Goal: Task Accomplishment & Management: Complete application form

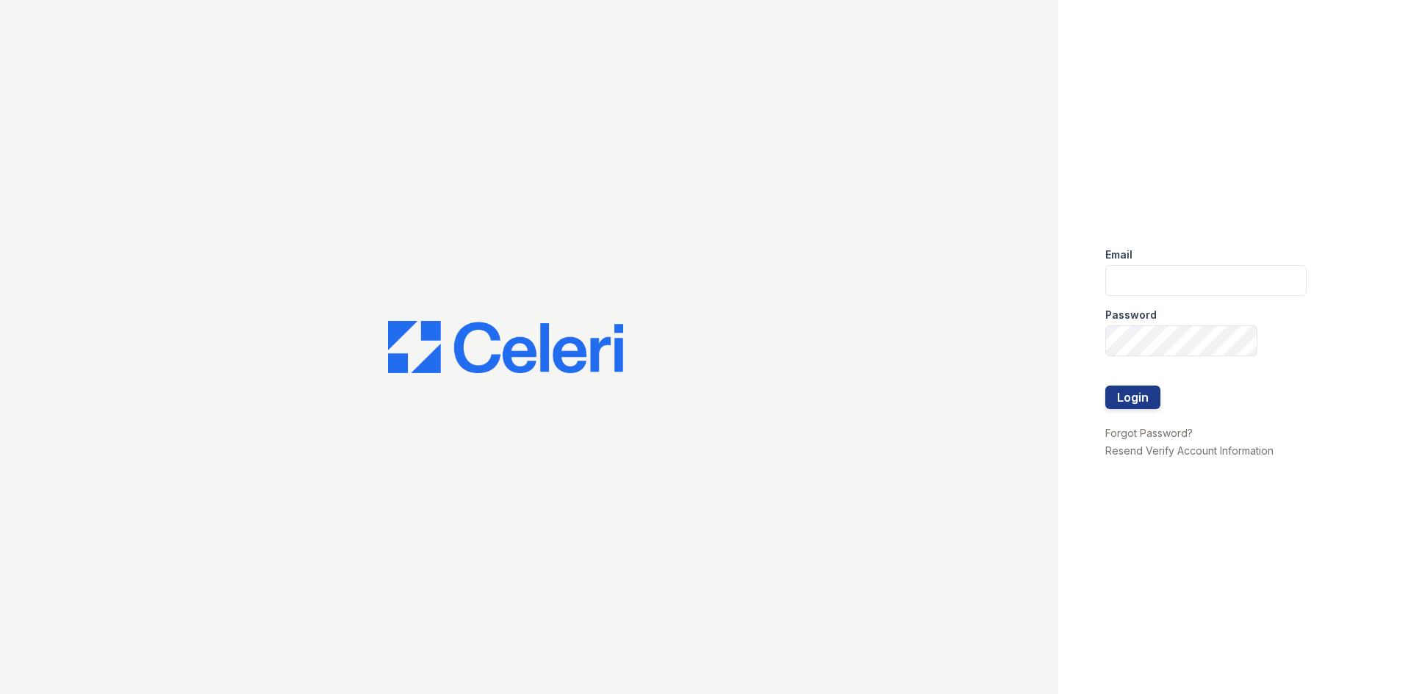
type input "[EMAIL_ADDRESS][DOMAIN_NAME]"
click at [1105, 386] on button "Login" at bounding box center [1132, 398] width 55 height 24
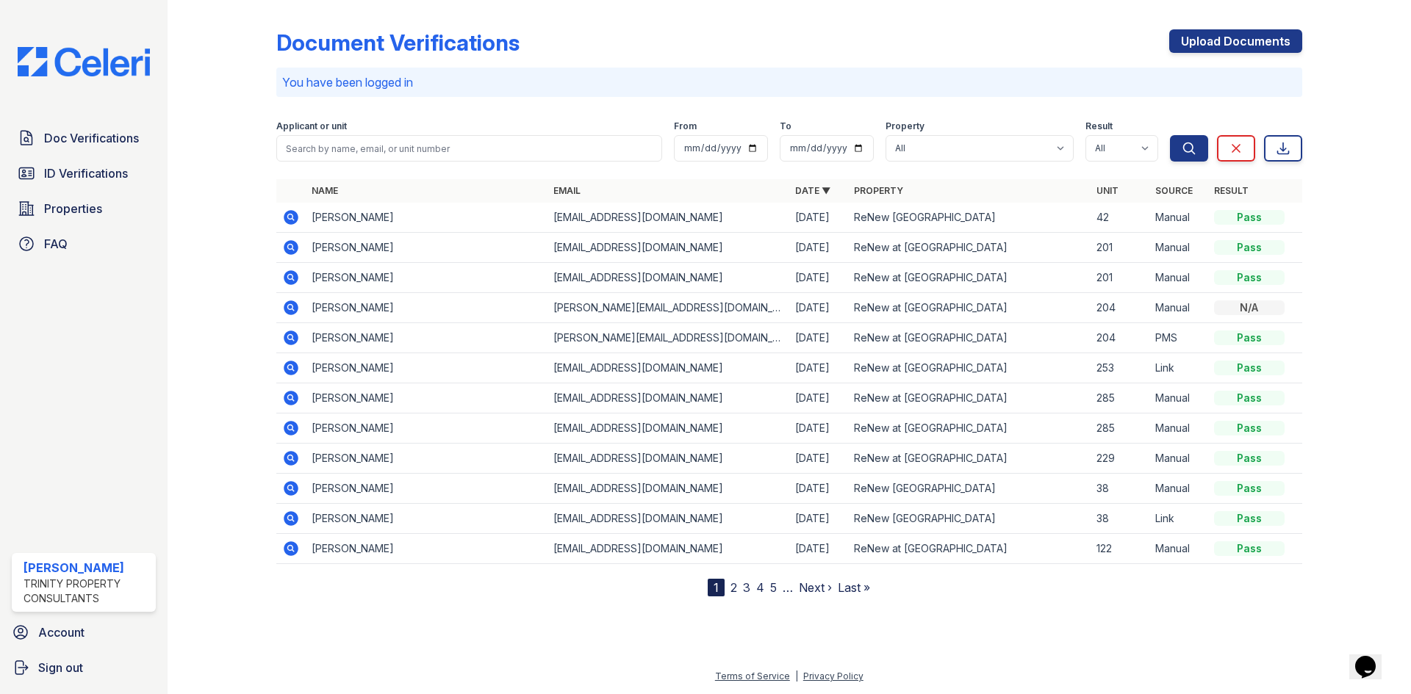
click at [40, 189] on div "Doc Verifications ID Verifications Properties FAQ" at bounding box center [84, 190] width 156 height 135
click at [54, 178] on span "ID Verifications" at bounding box center [86, 174] width 84 height 18
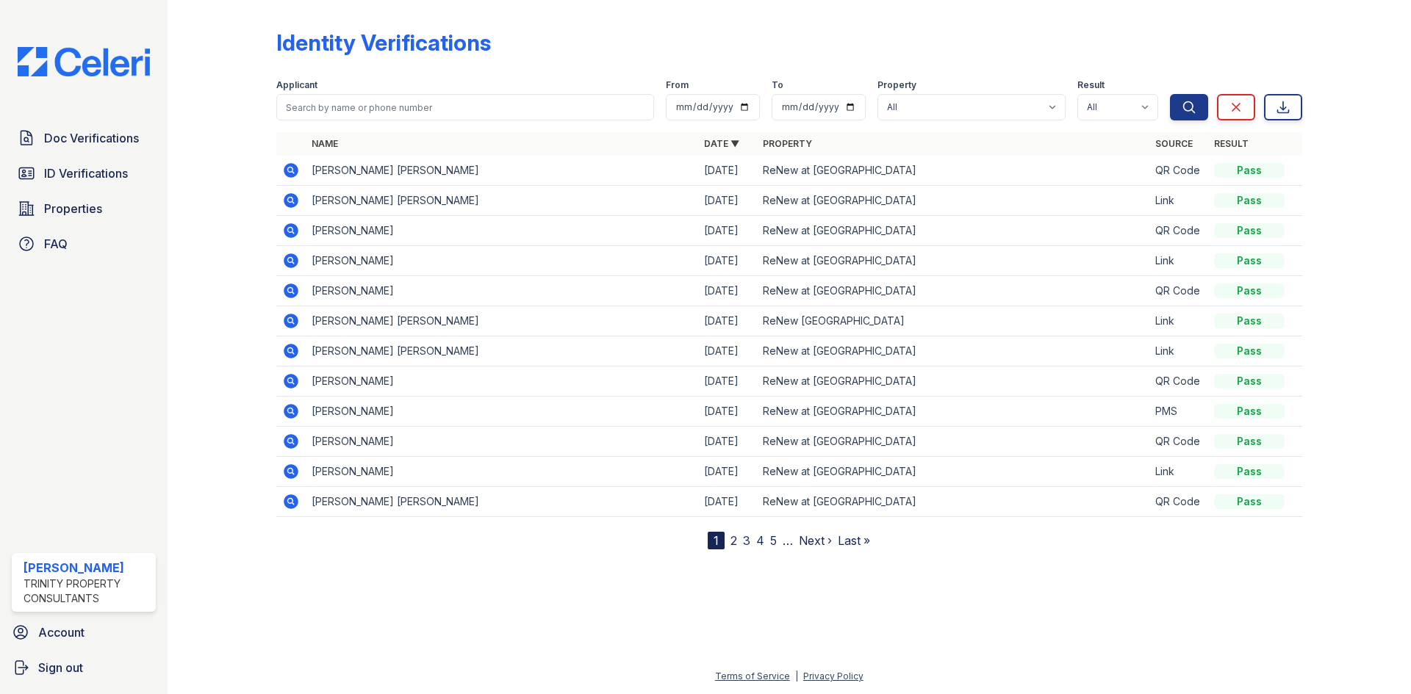
click at [345, 146] on th "Name" at bounding box center [502, 144] width 392 height 24
click at [356, 105] on input "search" at bounding box center [465, 107] width 378 height 26
type input "Divine"
click at [1170, 94] on button "Search" at bounding box center [1189, 107] width 38 height 26
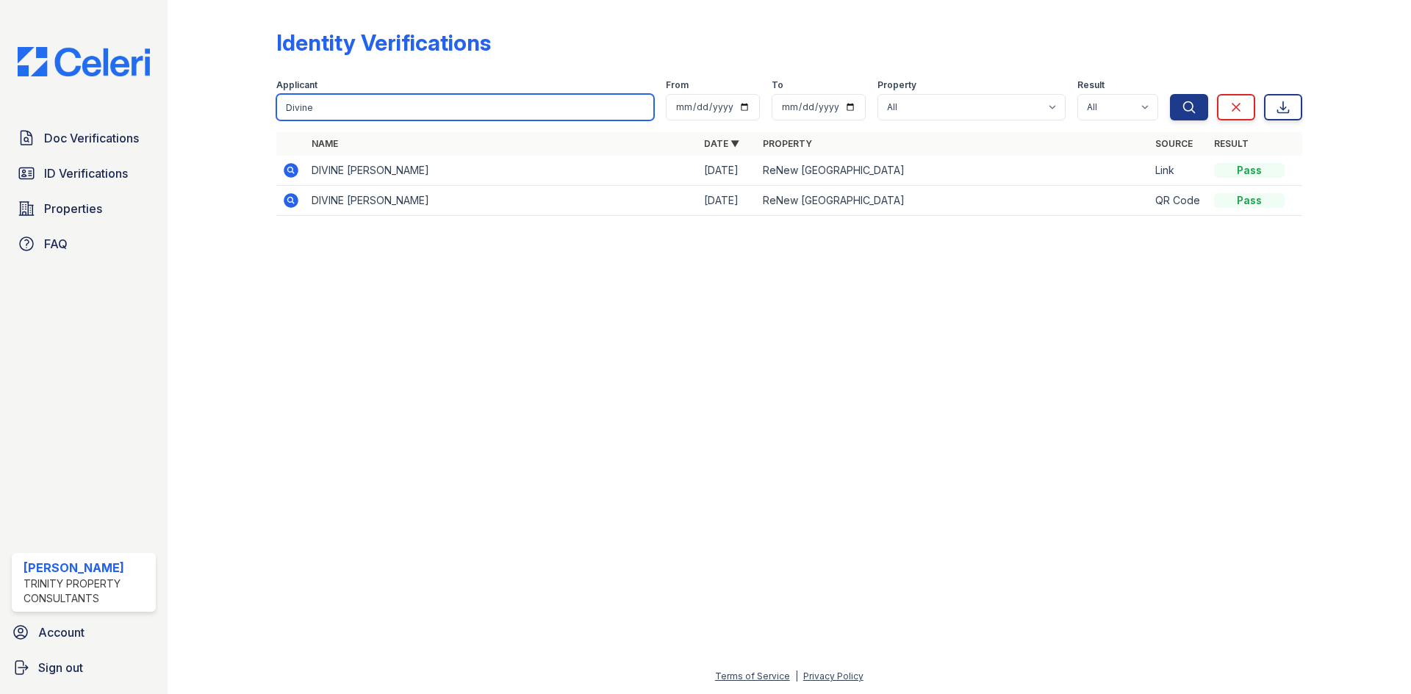
click at [359, 105] on input "Divine" at bounding box center [465, 107] width 378 height 26
click at [353, 102] on input "search" at bounding box center [465, 107] width 378 height 26
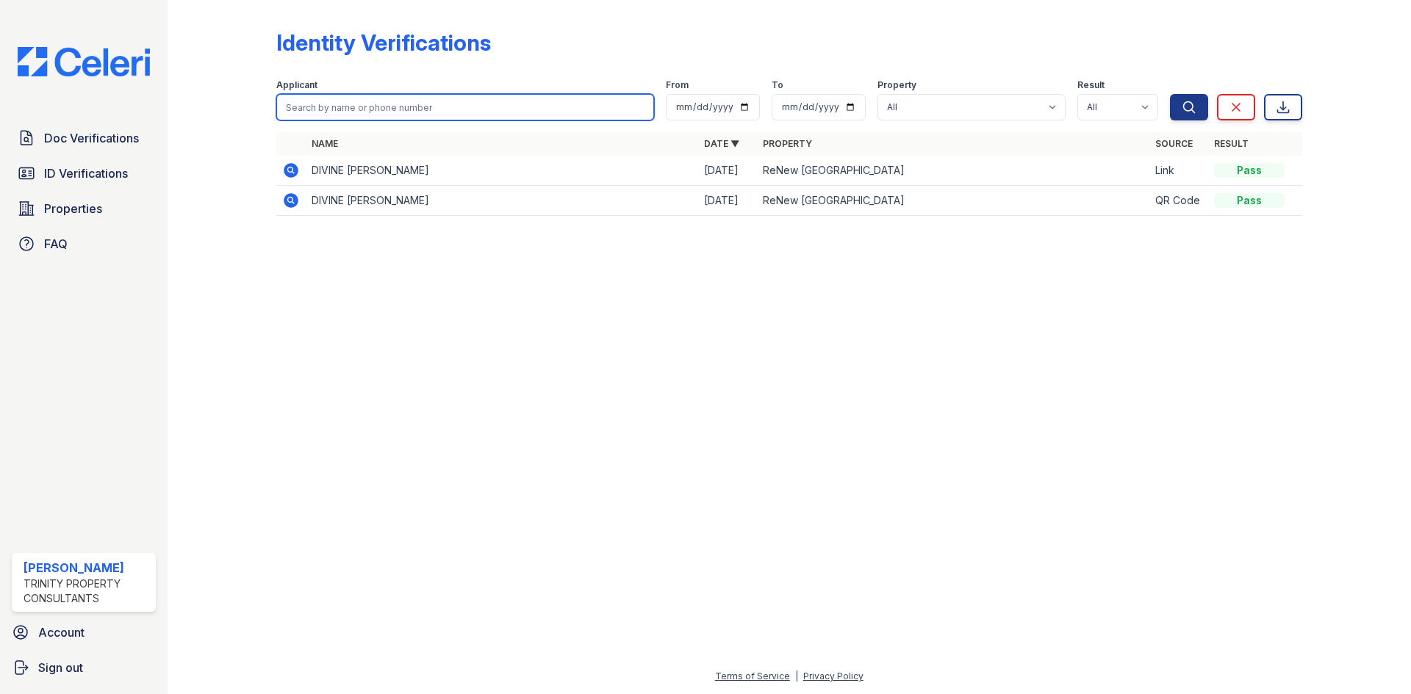
click at [353, 102] on input "search" at bounding box center [465, 107] width 378 height 26
drag, startPoint x: 309, startPoint y: 104, endPoint x: 188, endPoint y: 119, distance: 122.1
click at [188, 119] on div "Identity Verifications Filter Applicant S From To Property All ReNew at Polo Pa…" at bounding box center [789, 347] width 1243 height 694
type input "Salomon"
click at [1170, 94] on button "Search" at bounding box center [1189, 107] width 38 height 26
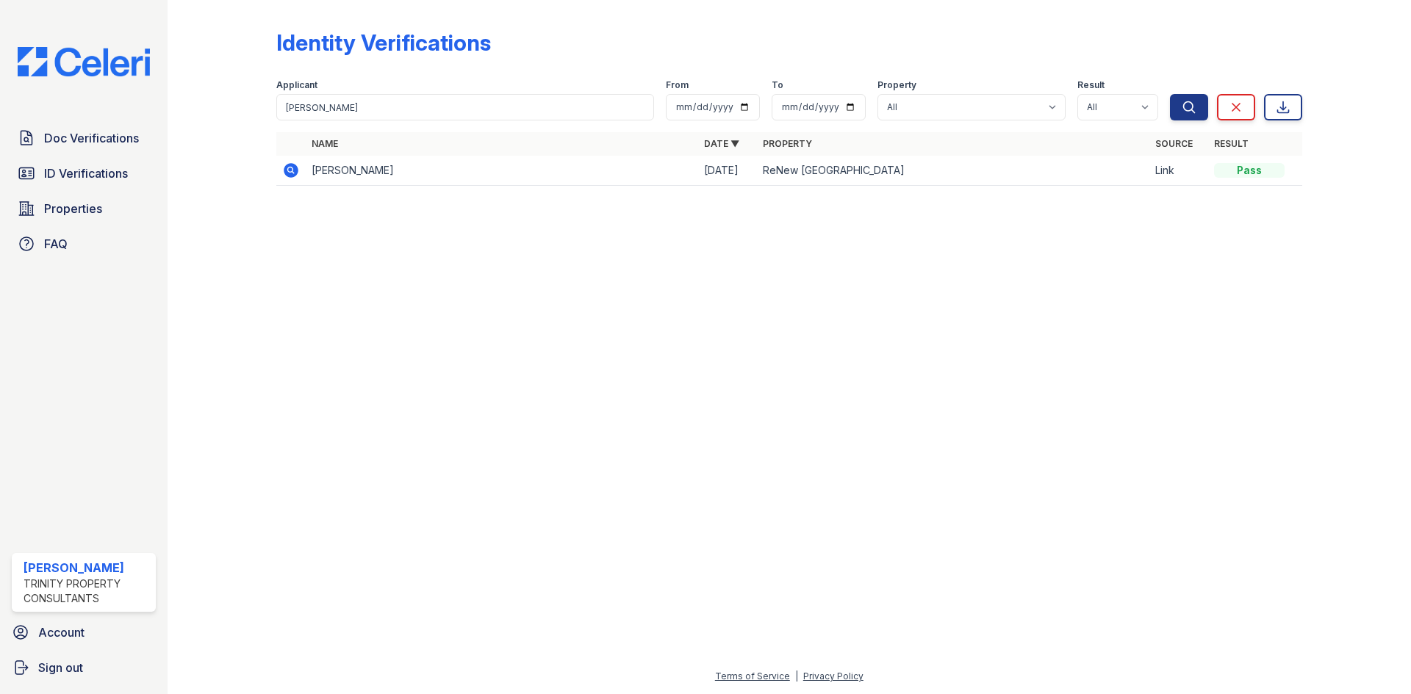
drag, startPoint x: 484, startPoint y: 349, endPoint x: 391, endPoint y: 276, distance: 118.3
click at [482, 346] on div at bounding box center [789, 446] width 1196 height 444
click at [295, 174] on icon at bounding box center [291, 170] width 15 height 15
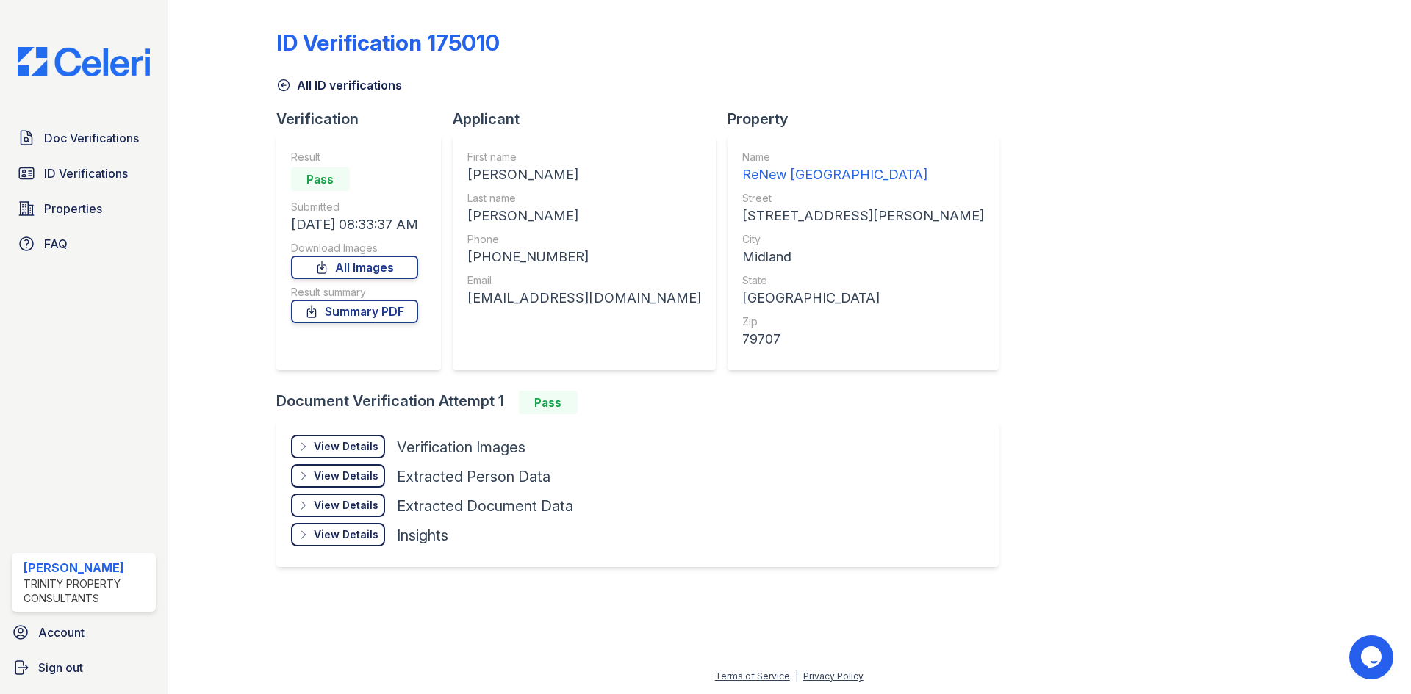
click at [362, 450] on div "View Details" at bounding box center [346, 446] width 65 height 15
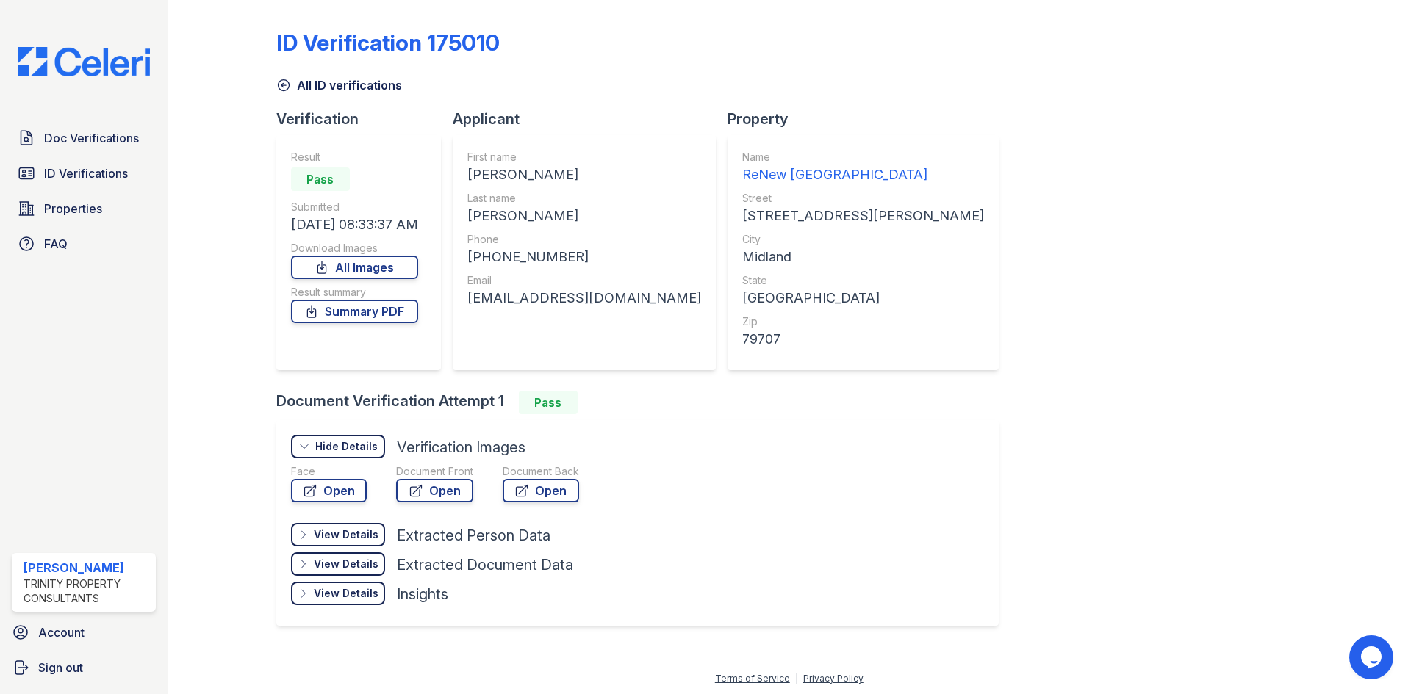
click at [1271, 561] on div "ID Verification 175010 All ID verifications Verification Result Pass Submitted …" at bounding box center [789, 326] width 1026 height 641
drag, startPoint x: 473, startPoint y: 406, endPoint x: 492, endPoint y: 403, distance: 19.2
click at [492, 403] on div "Document Verification Attempt 1 Pass" at bounding box center [643, 403] width 734 height 24
click at [509, 403] on div at bounding box center [511, 403] width 15 height 24
click at [488, 401] on div "Document Verification Attempt 1 Pass" at bounding box center [643, 403] width 734 height 24
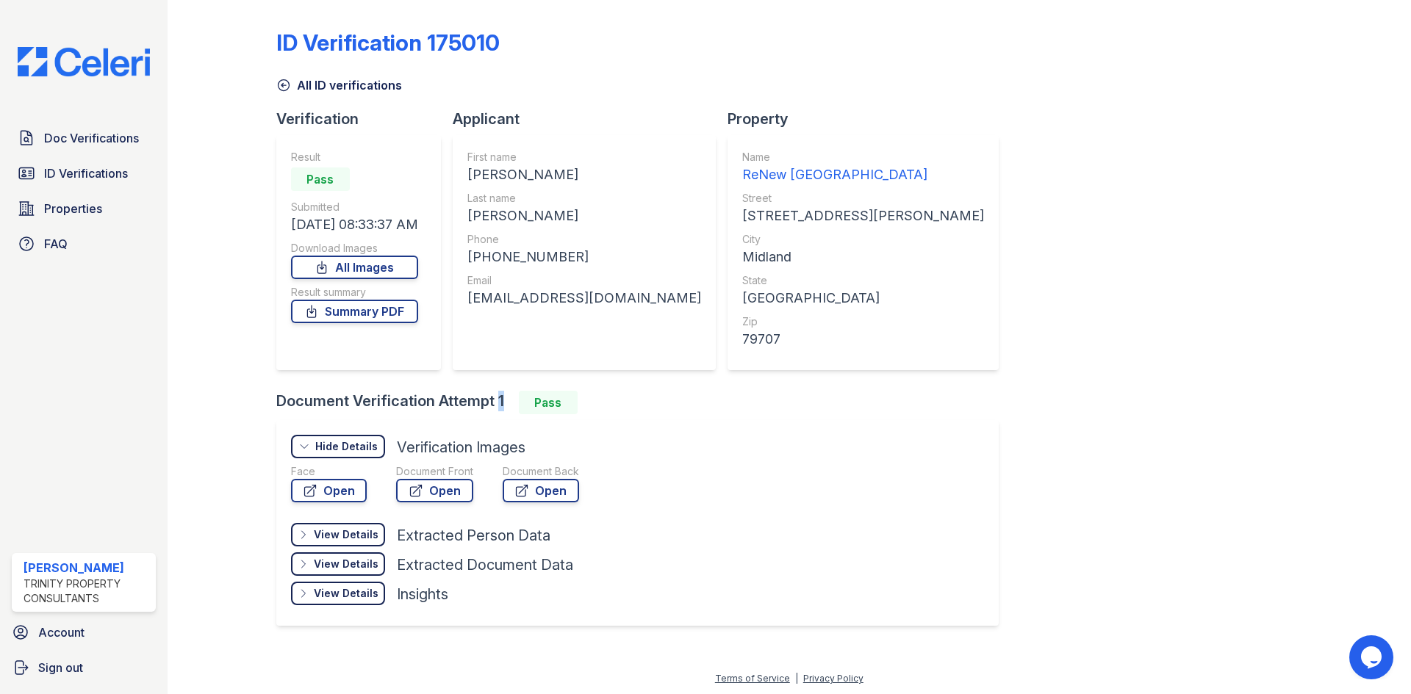
click at [488, 401] on div "Document Verification Attempt 1 Pass" at bounding box center [643, 403] width 734 height 24
click at [691, 406] on div "Document Verification Attempt 1 Pass" at bounding box center [643, 403] width 734 height 24
click at [654, 351] on div "First name SALOMON ANIBAL Last name TORRES Phone +16462217617 Email salomonanib…" at bounding box center [584, 253] width 234 height 206
click at [98, 146] on span "Doc Verifications" at bounding box center [91, 138] width 95 height 18
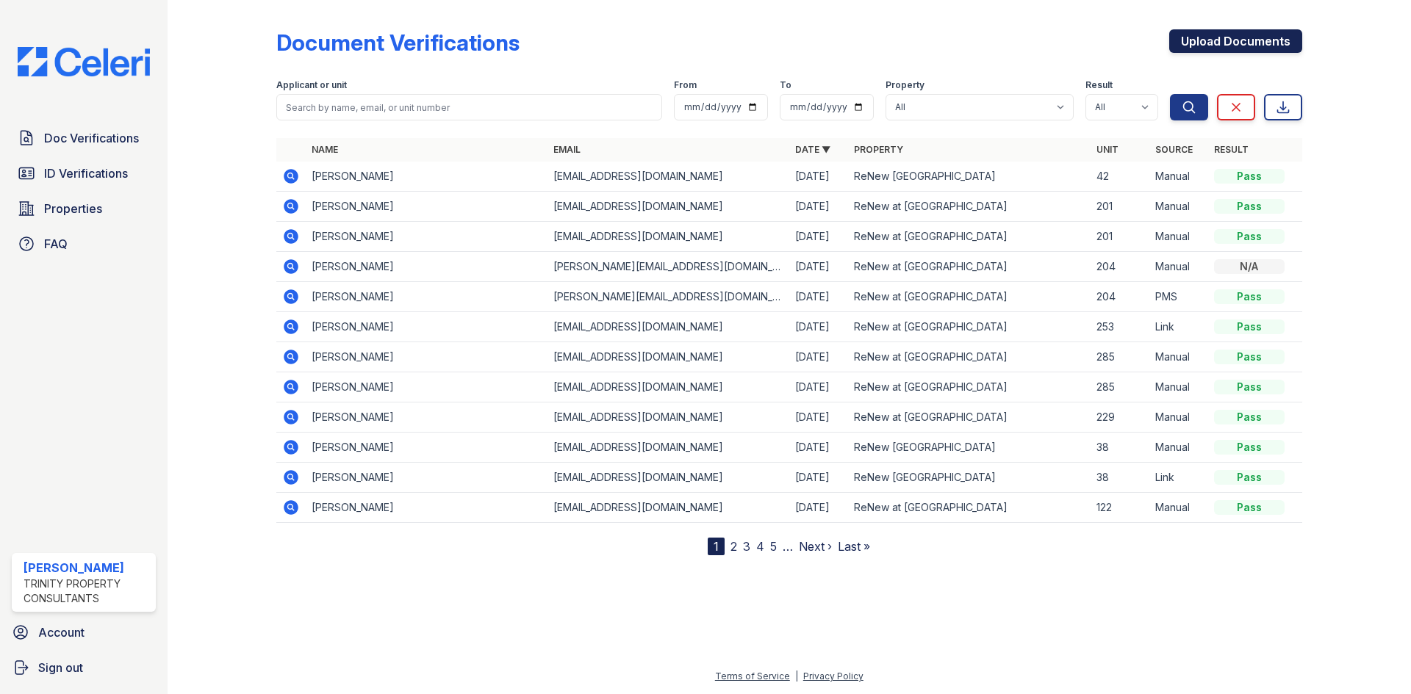
click at [1216, 36] on link "Upload Documents" at bounding box center [1235, 41] width 133 height 24
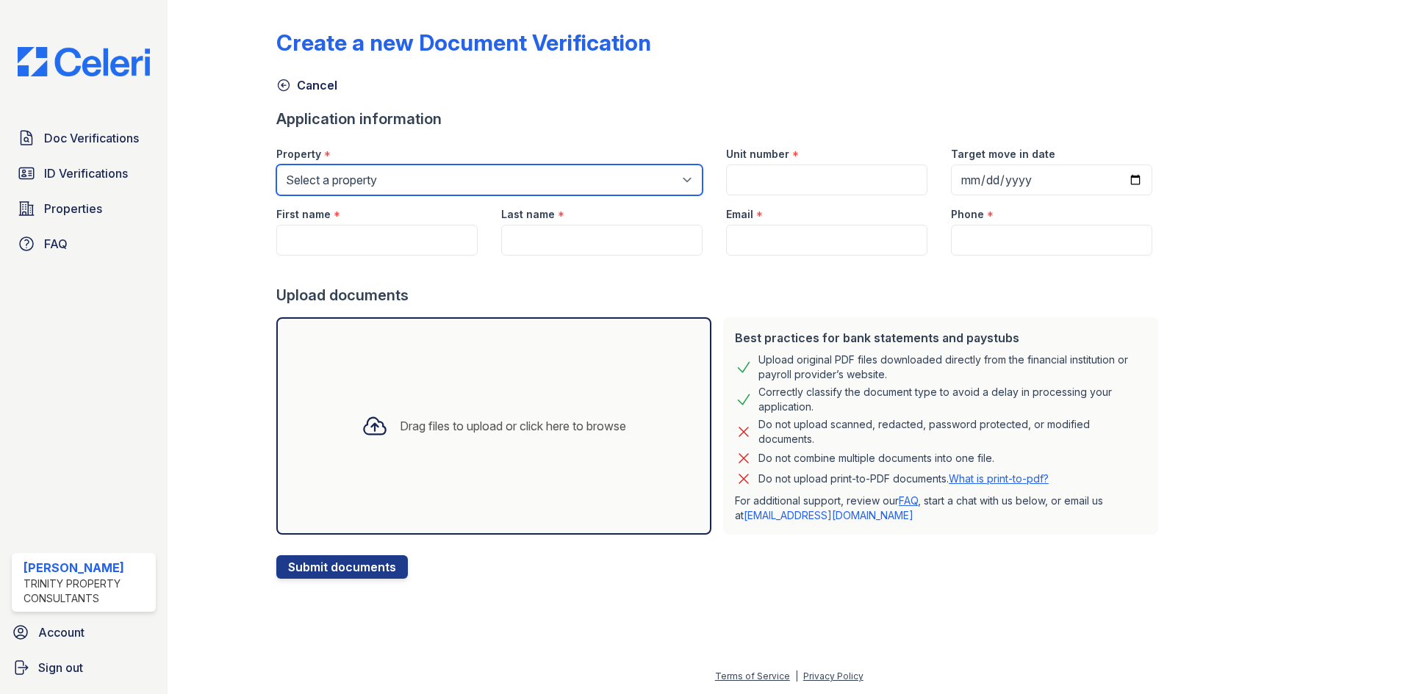
click at [412, 182] on select "Select a property ReNew at Polo Parkway ReNew Hyde Park" at bounding box center [489, 180] width 426 height 31
select select "67"
click at [276, 165] on select "Select a property ReNew at Polo Parkway ReNew Hyde Park" at bounding box center [489, 180] width 426 height 31
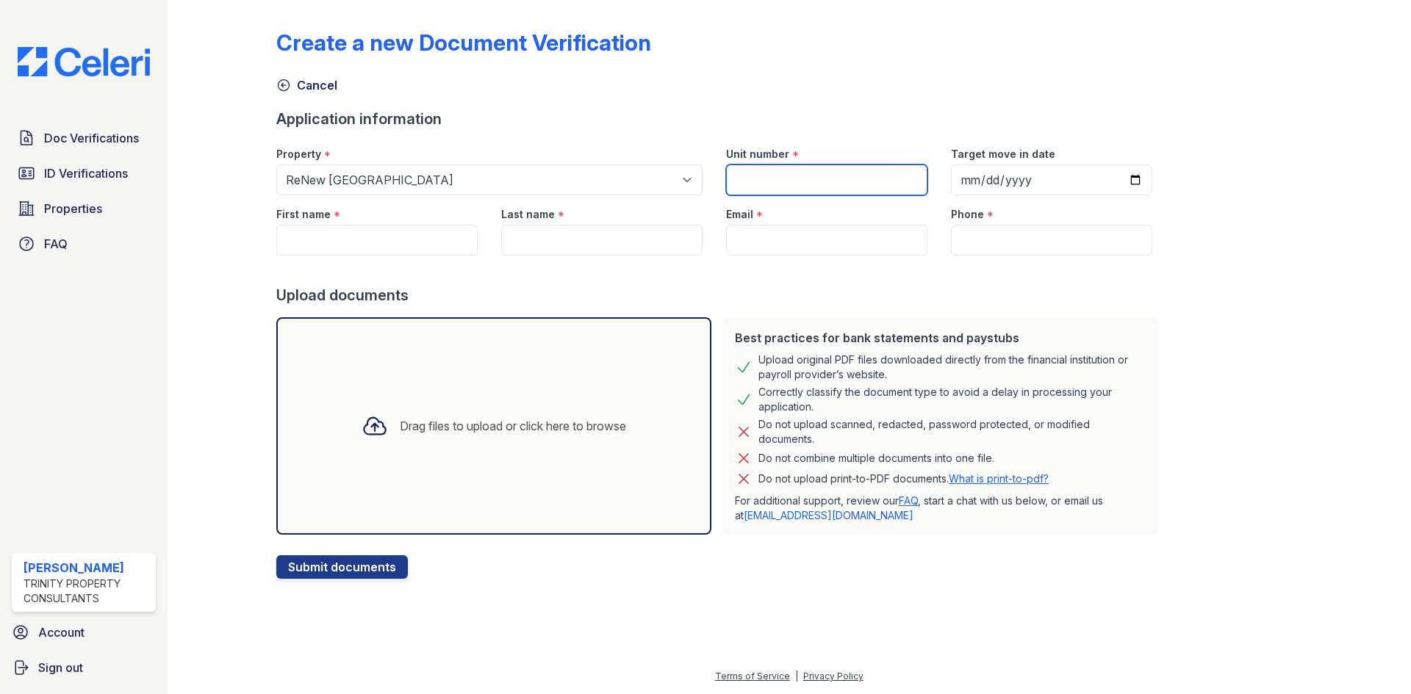
click at [755, 173] on input "Unit number" at bounding box center [826, 180] width 201 height 31
type input "101"
click at [964, 180] on input "Target move in date" at bounding box center [1051, 180] width 201 height 31
type input "0001-10-10"
type input "0200-10-10"
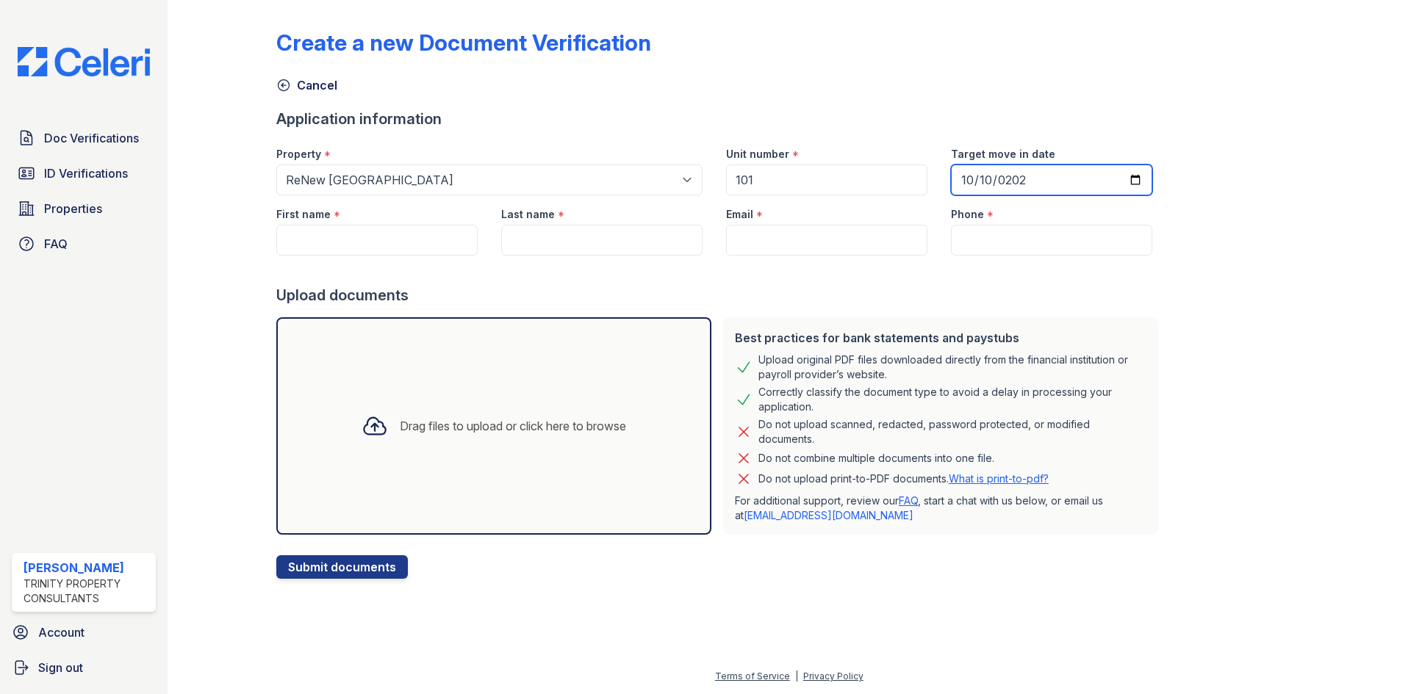
type input "2025-10-10"
click at [373, 237] on input "First name" at bounding box center [376, 240] width 201 height 31
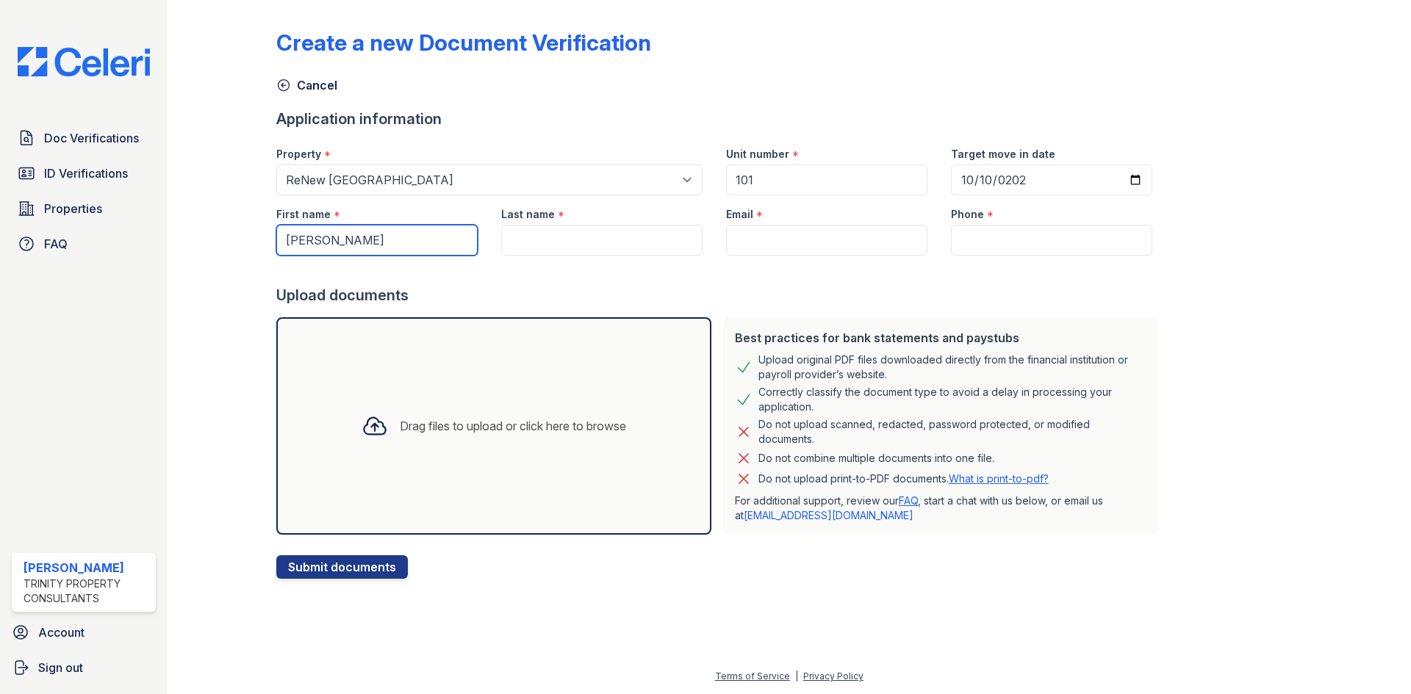
type input "Salomon"
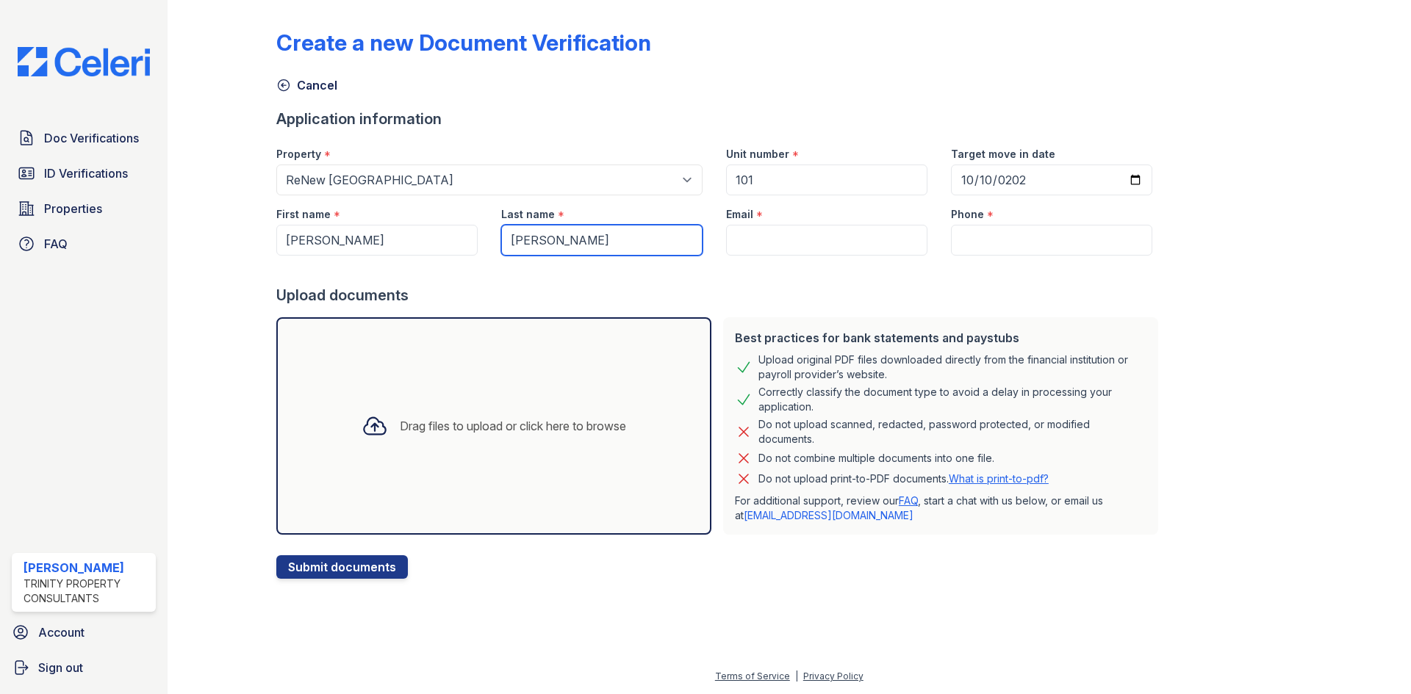
type input "Torres"
click at [726, 246] on input "Email" at bounding box center [826, 240] width 201 height 31
paste input "salomonanibaltorres@gmail.com"
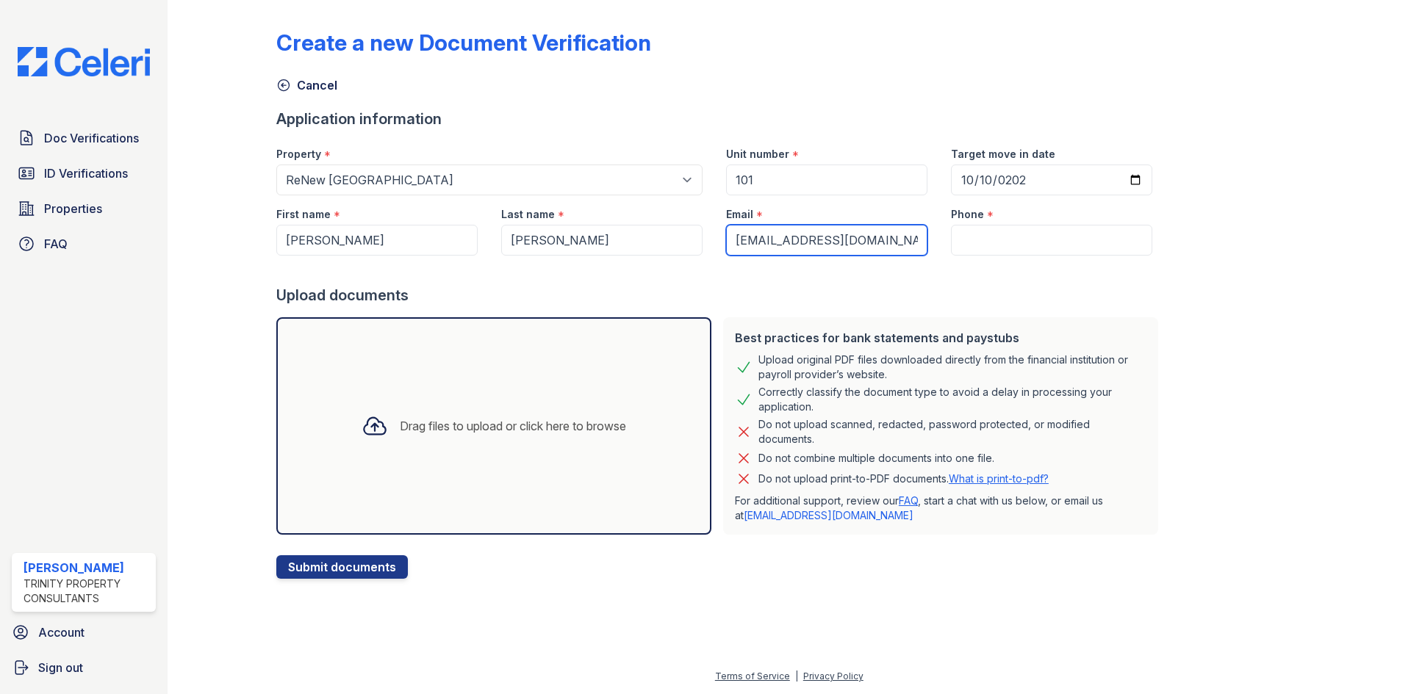
scroll to position [0, 3]
type input "salomonanibaltorres@gmail.com"
click at [1000, 250] on input "Phone" at bounding box center [1051, 240] width 201 height 31
paste input "(646) 221-7617"
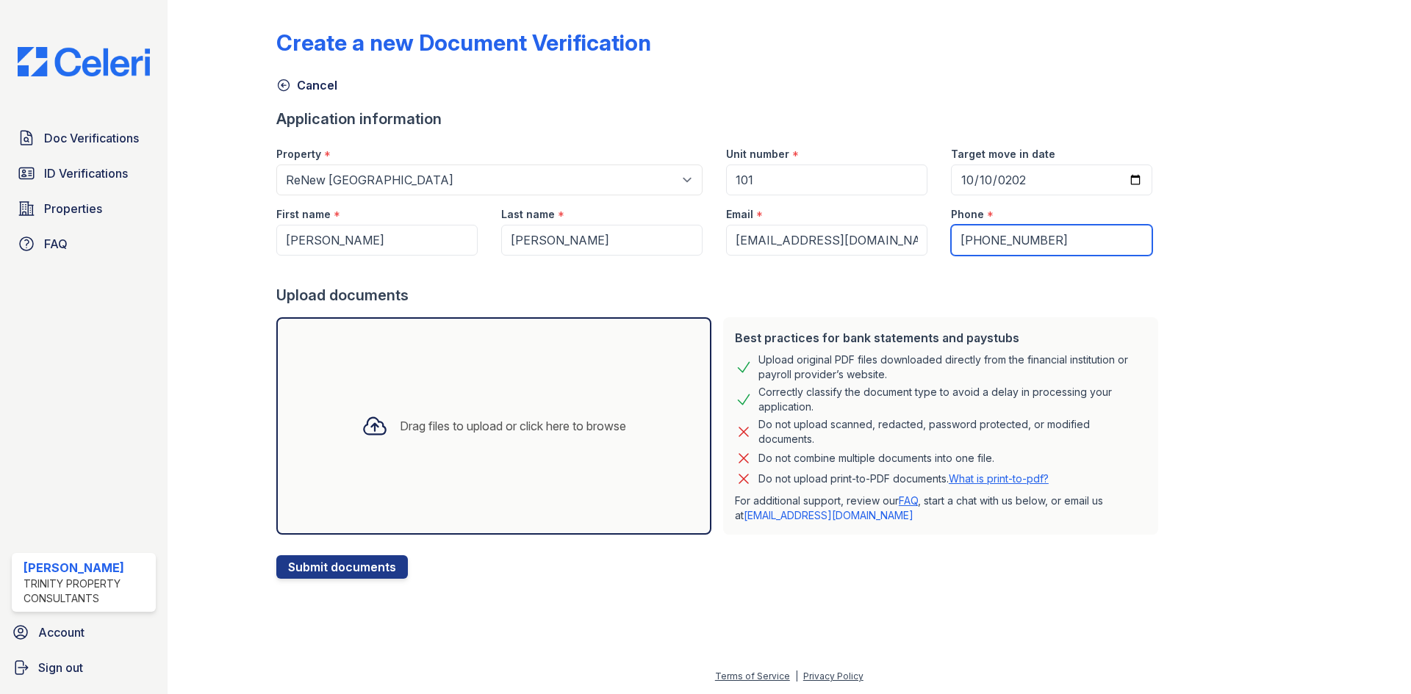
type input "(646) 221-7617"
click at [510, 456] on div "Drag files to upload or click here to browse" at bounding box center [493, 426] width 435 height 218
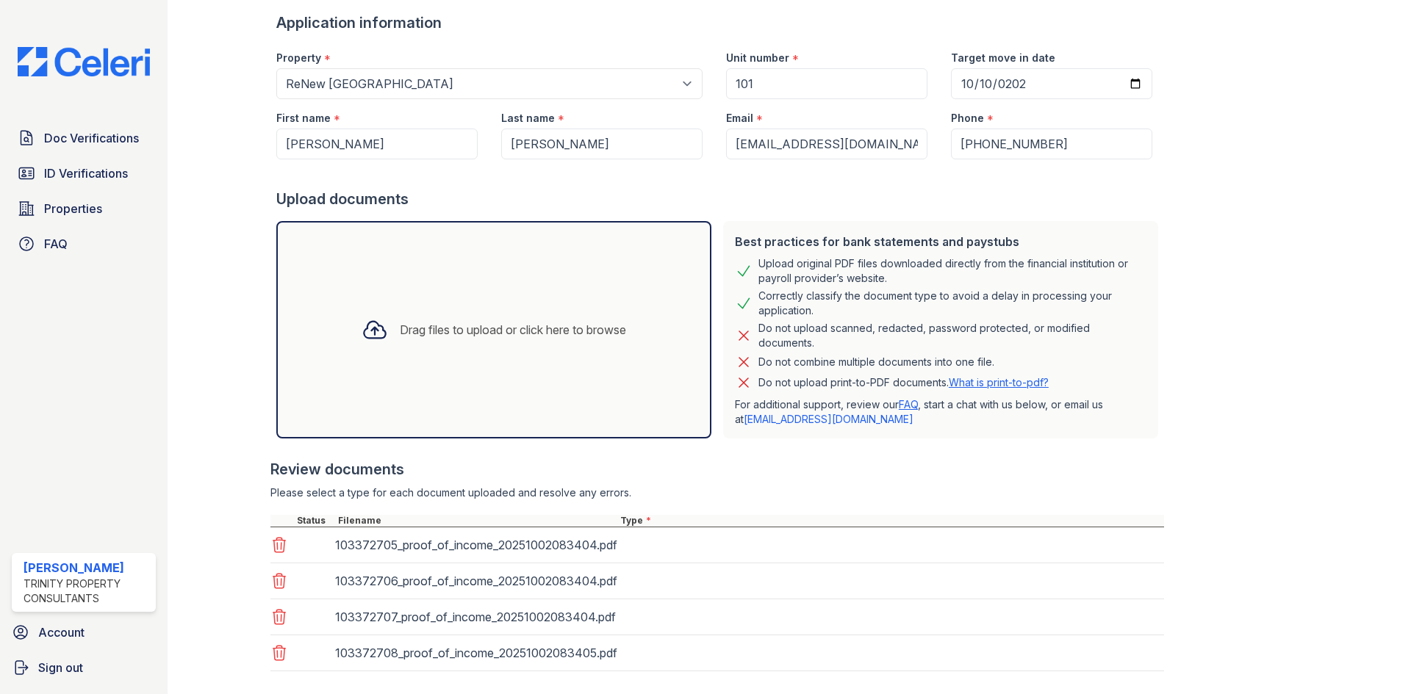
scroll to position [176, 0]
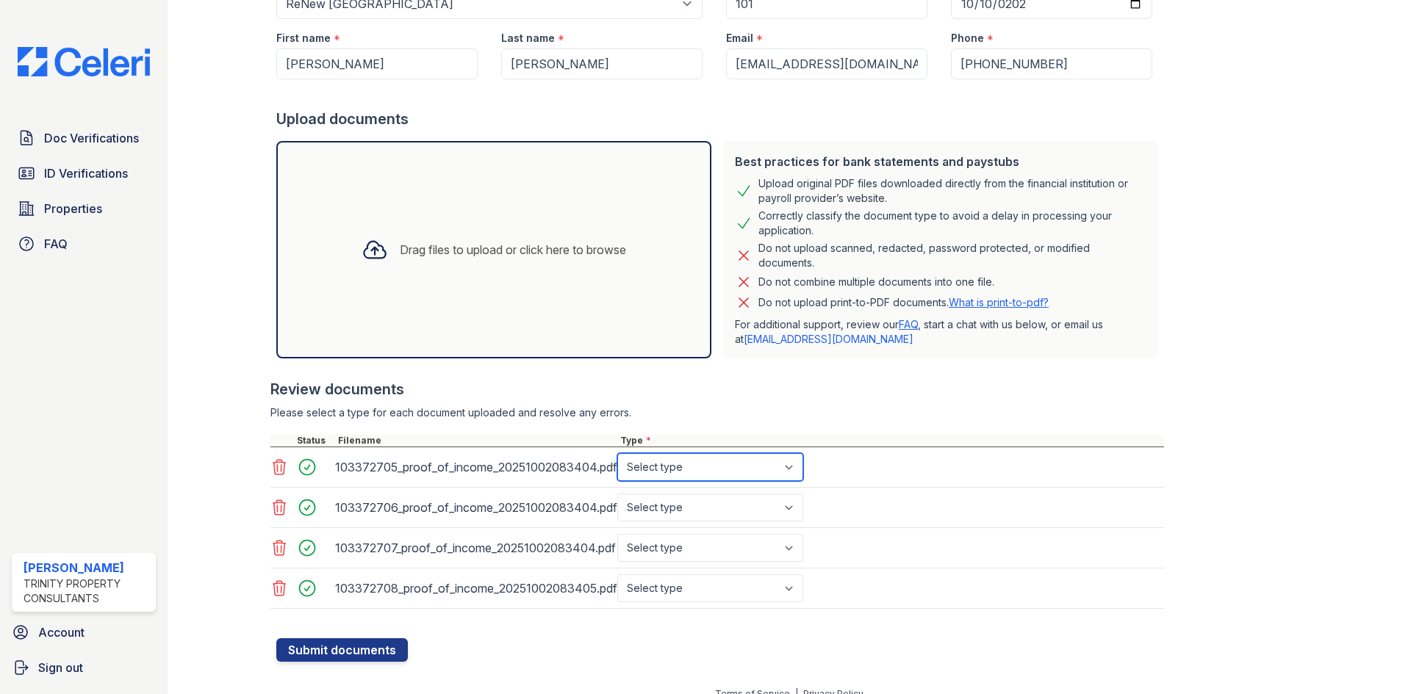
click at [682, 464] on select "Select type Paystub Bank Statement Offer Letter Tax Documents Benefit Award Let…" at bounding box center [710, 467] width 186 height 28
select select "paystub"
click at [617, 453] on select "Select type Paystub Bank Statement Offer Letter Tax Documents Benefit Award Let…" at bounding box center [710, 467] width 186 height 28
click at [694, 509] on select "Select type Paystub Bank Statement Offer Letter Tax Documents Benefit Award Let…" at bounding box center [710, 508] width 186 height 28
select select "paystub"
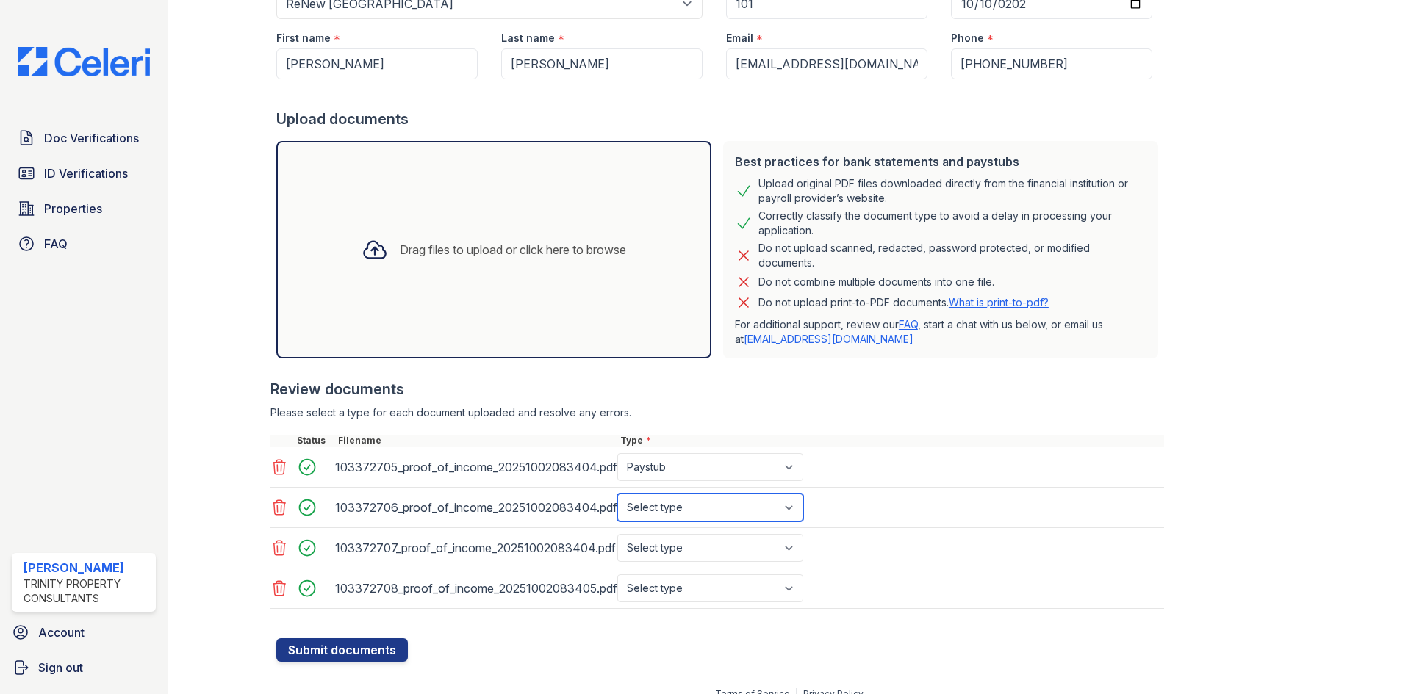
click at [617, 494] on select "Select type Paystub Bank Statement Offer Letter Tax Documents Benefit Award Let…" at bounding box center [710, 508] width 186 height 28
click at [686, 547] on select "Select type Paystub Bank Statement Offer Letter Tax Documents Benefit Award Let…" at bounding box center [710, 548] width 186 height 28
select select "paystub"
click at [617, 534] on select "Select type Paystub Bank Statement Offer Letter Tax Documents Benefit Award Let…" at bounding box center [710, 548] width 186 height 28
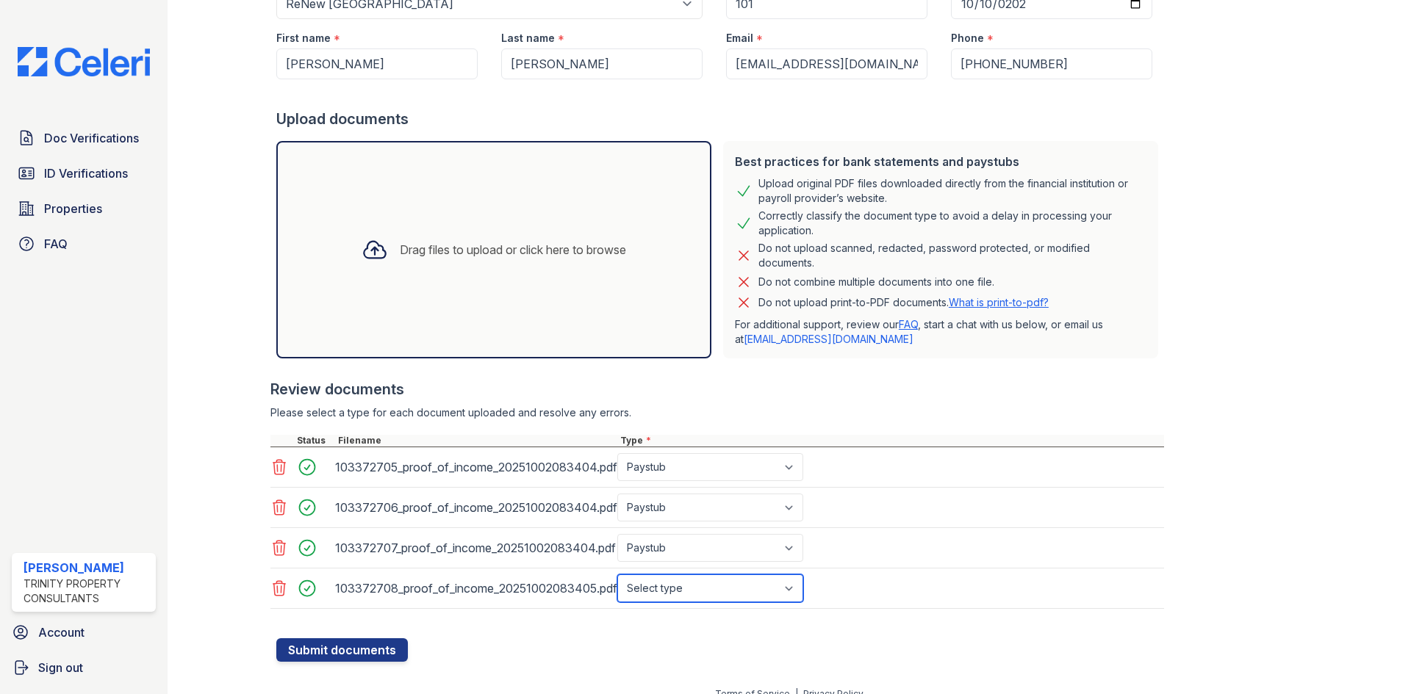
click at [675, 583] on select "Select type Paystub Bank Statement Offer Letter Tax Documents Benefit Award Let…" at bounding box center [710, 589] width 186 height 28
select select "bank_statement"
click at [617, 575] on select "Select type Paystub Bank Statement Offer Letter Tax Documents Benefit Award Let…" at bounding box center [710, 589] width 186 height 28
drag, startPoint x: 351, startPoint y: 644, endPoint x: 745, endPoint y: 597, distance: 397.5
click at [809, 611] on form "Application information Property * Select a property ReNew at Polo Parkway ReNe…" at bounding box center [720, 297] width 888 height 730
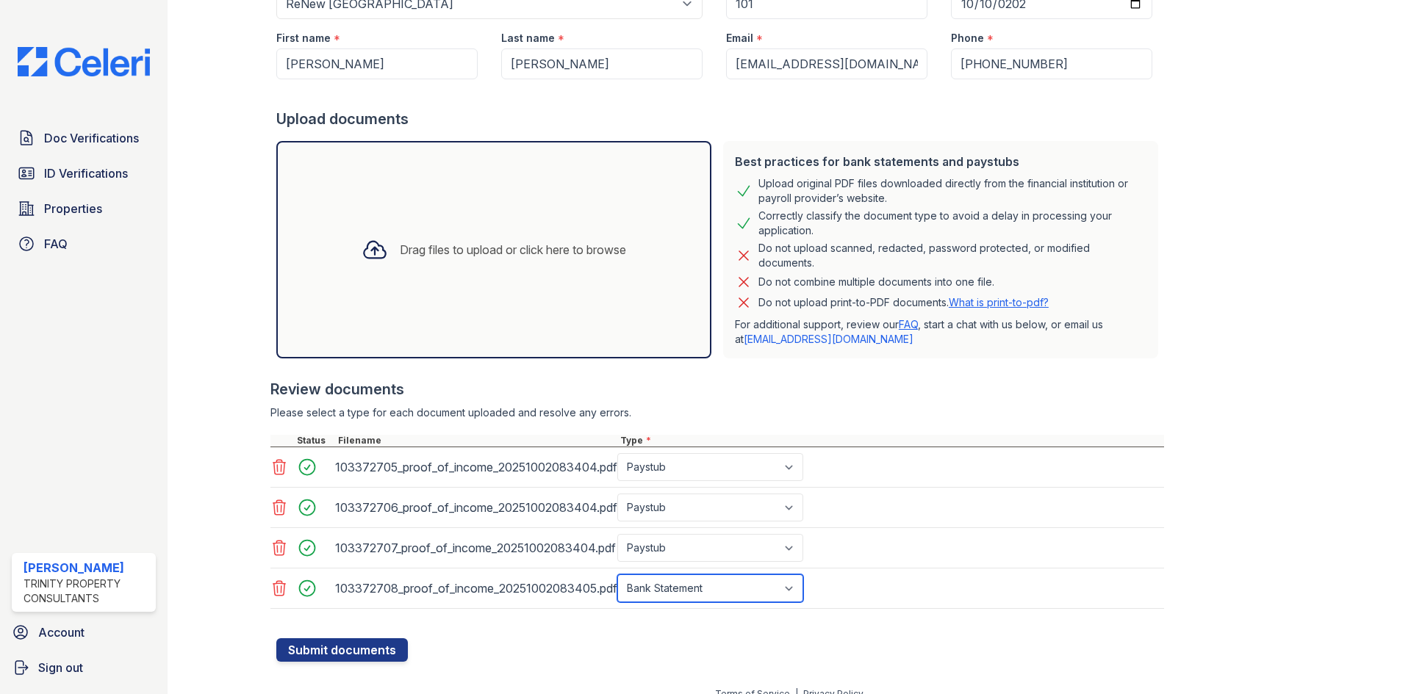
click at [744, 596] on select "Select type Paystub Bank Statement Offer Letter Tax Documents Benefit Award Let…" at bounding box center [710, 589] width 186 height 28
click at [617, 575] on select "Select type Paystub Bank Statement Offer Letter Tax Documents Benefit Award Let…" at bounding box center [710, 589] width 186 height 28
click at [378, 643] on button "Submit documents" at bounding box center [342, 651] width 132 height 24
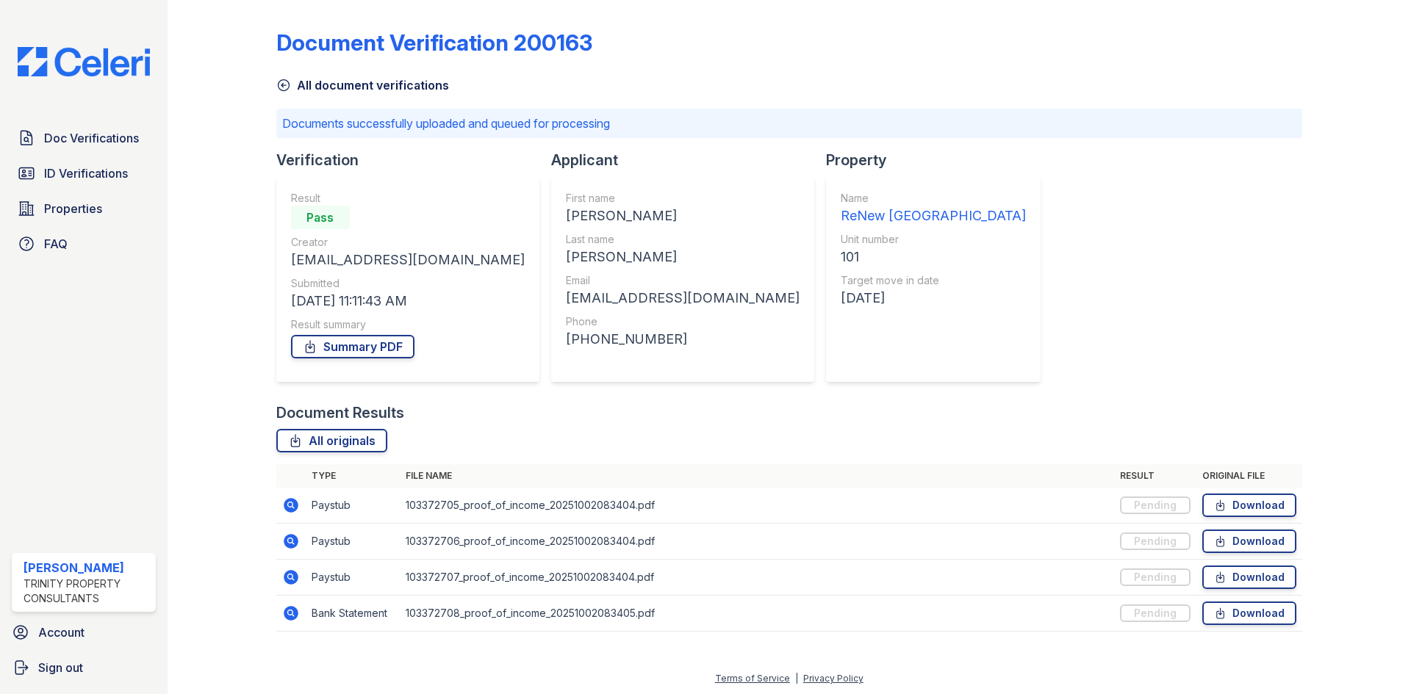
click at [736, 403] on div "Document Results" at bounding box center [789, 413] width 1026 height 21
click at [340, 346] on link "Summary PDF" at bounding box center [352, 347] width 123 height 24
click at [84, 146] on span "Doc Verifications" at bounding box center [91, 138] width 95 height 18
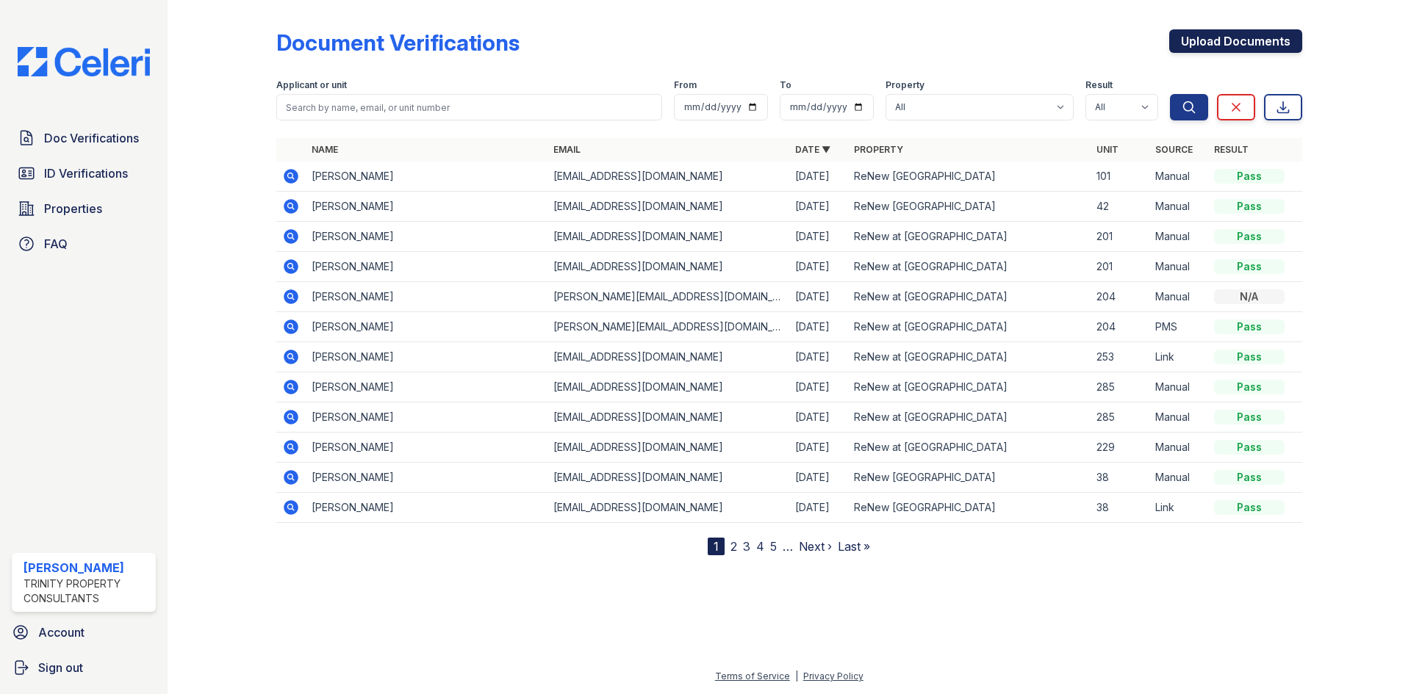
click at [1181, 46] on link "Upload Documents" at bounding box center [1235, 41] width 133 height 24
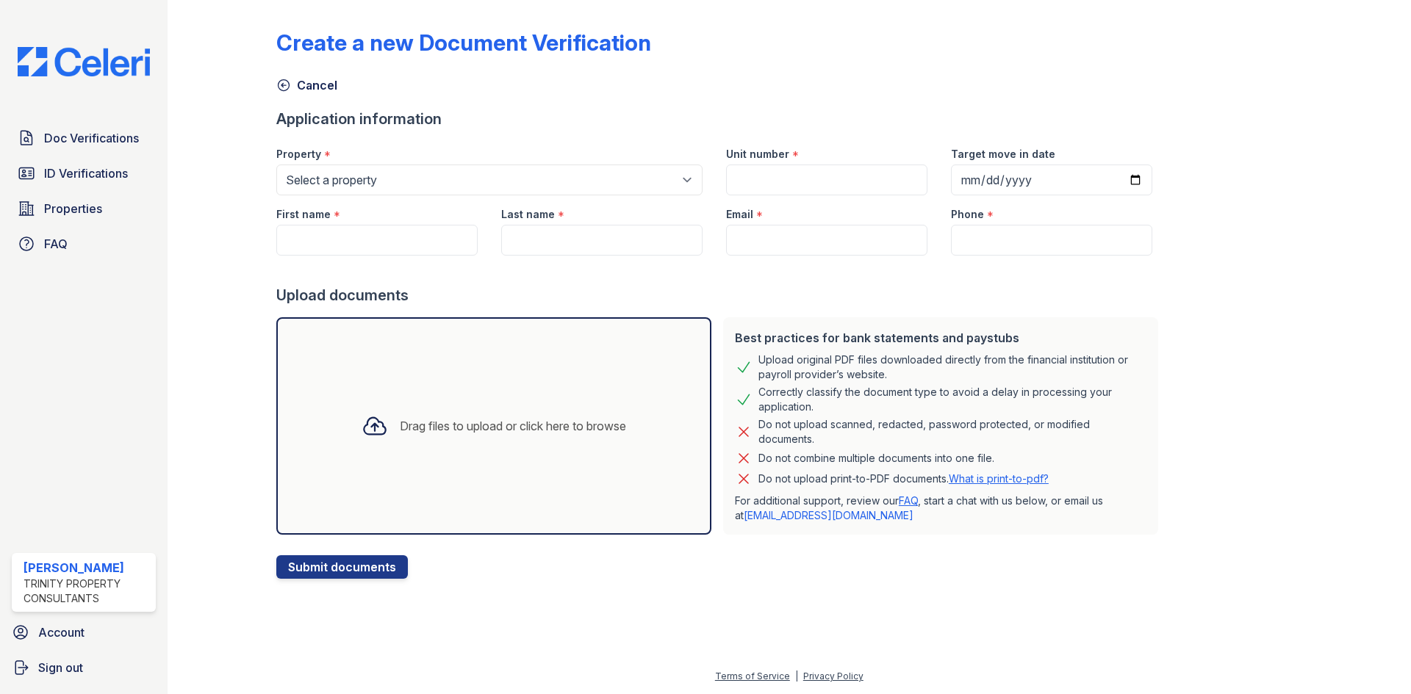
click at [489, 428] on div "Drag files to upload or click here to browse" at bounding box center [513, 426] width 226 height 18
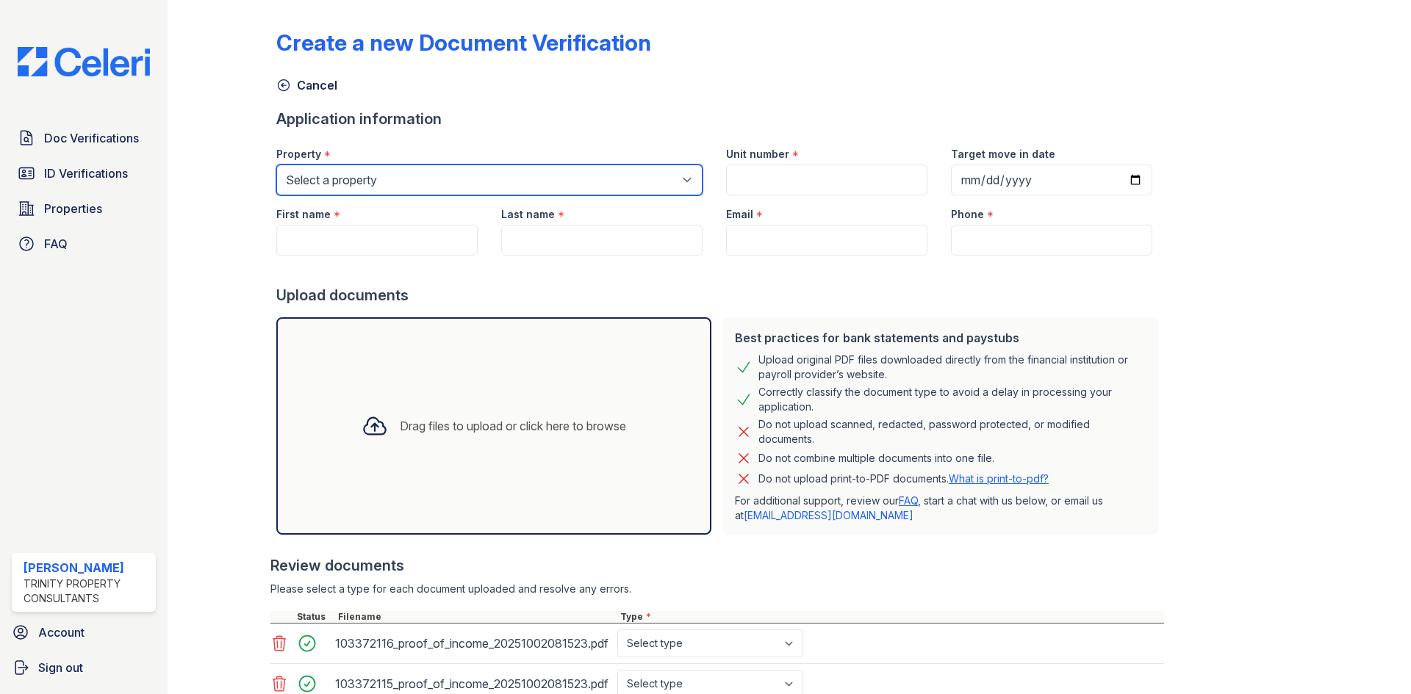
click at [315, 189] on select "Select a property ReNew at Polo Parkway ReNew Hyde Park" at bounding box center [489, 180] width 426 height 31
select select "67"
click at [276, 165] on select "Select a property ReNew at Polo Parkway ReNew Hyde Park" at bounding box center [489, 180] width 426 height 31
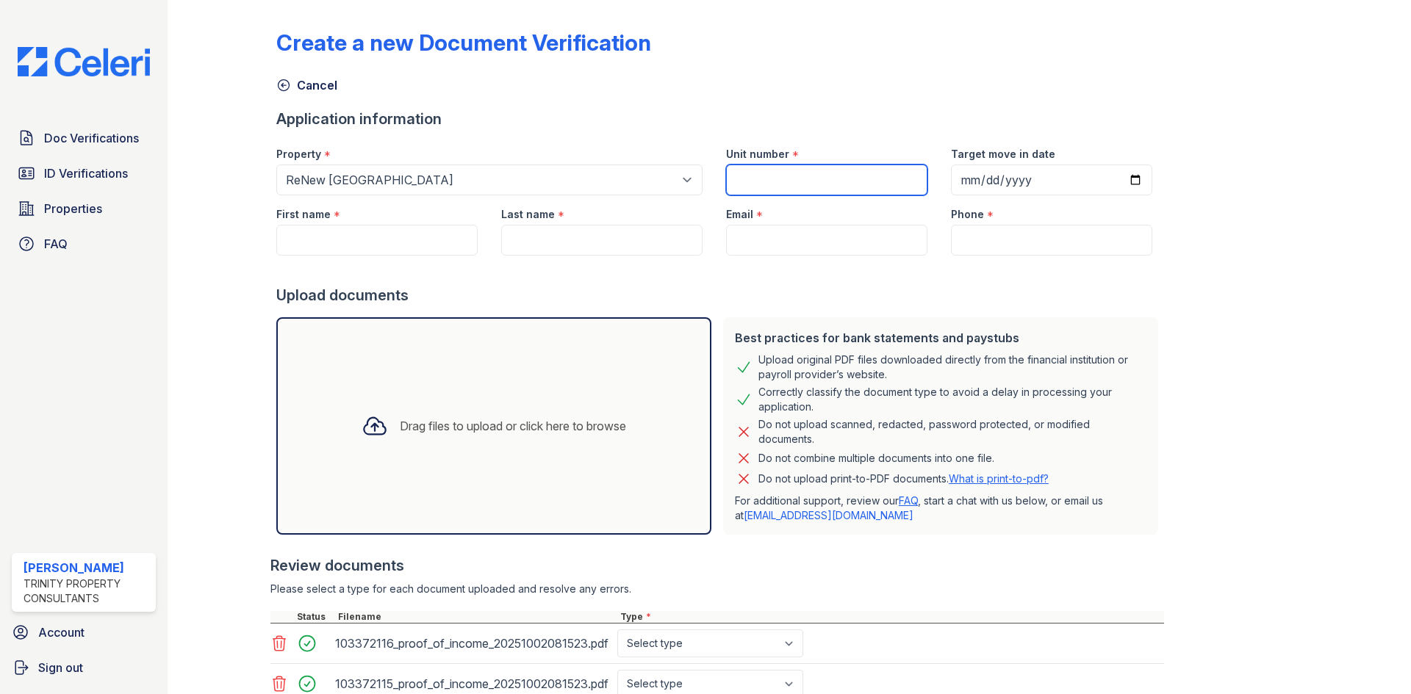
click at [823, 182] on input "Unit number" at bounding box center [826, 180] width 201 height 31
type input "101"
type input "0001-10-10"
type input "2025-10-10"
click at [308, 243] on input "First name" at bounding box center [376, 240] width 201 height 31
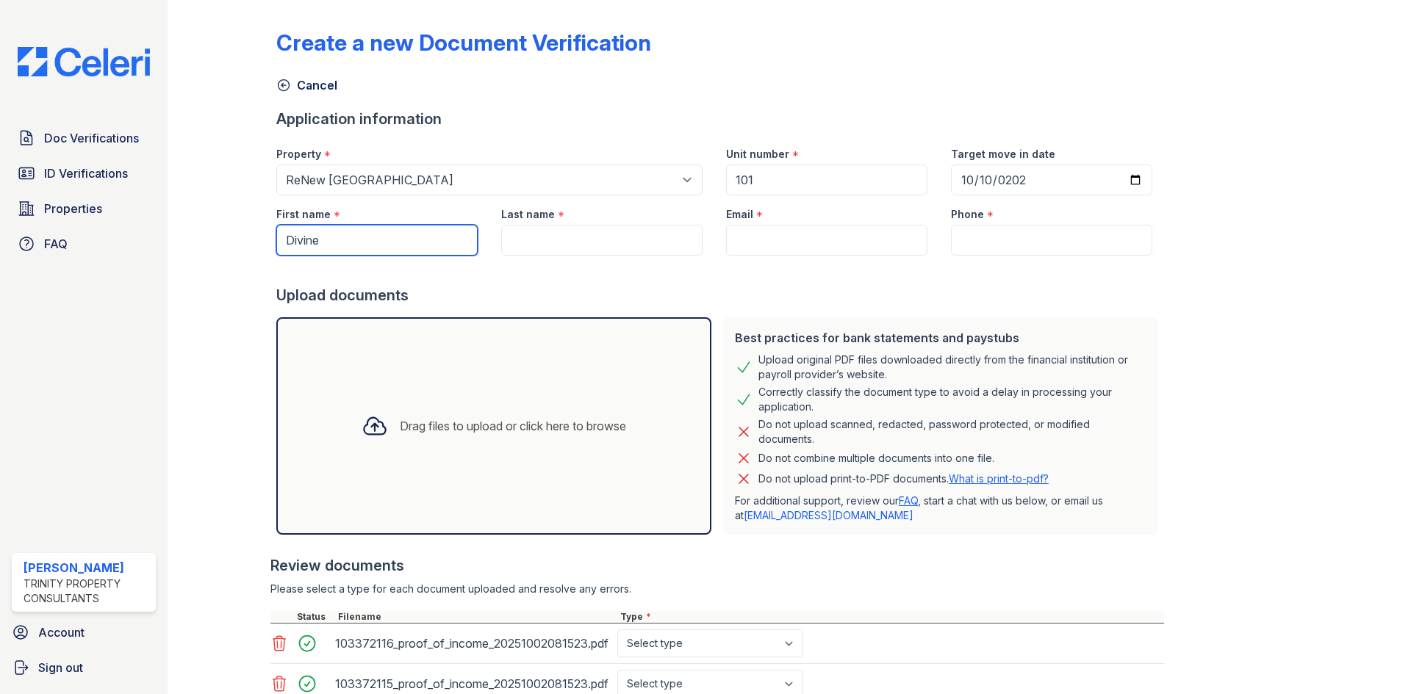
type input "Divine"
click at [517, 237] on input "Last name" at bounding box center [601, 240] width 201 height 31
paste input "2,239.26"
type input "2,239.26"
click at [642, 241] on input "Last name" at bounding box center [601, 240] width 201 height 31
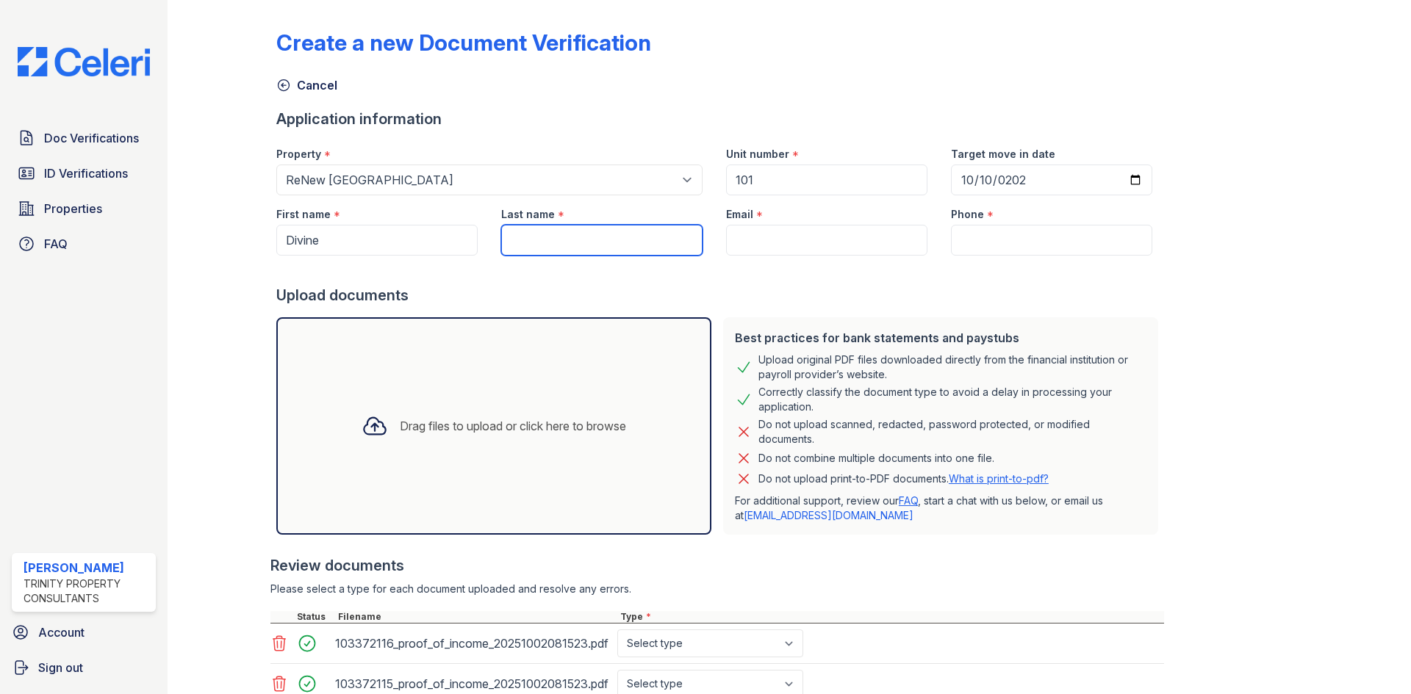
paste input "Trujillo"
type input "Trujillo"
click at [780, 231] on input "Email" at bounding box center [826, 240] width 201 height 31
paste input "[EMAIL_ADDRESS][DOMAIN_NAME]"
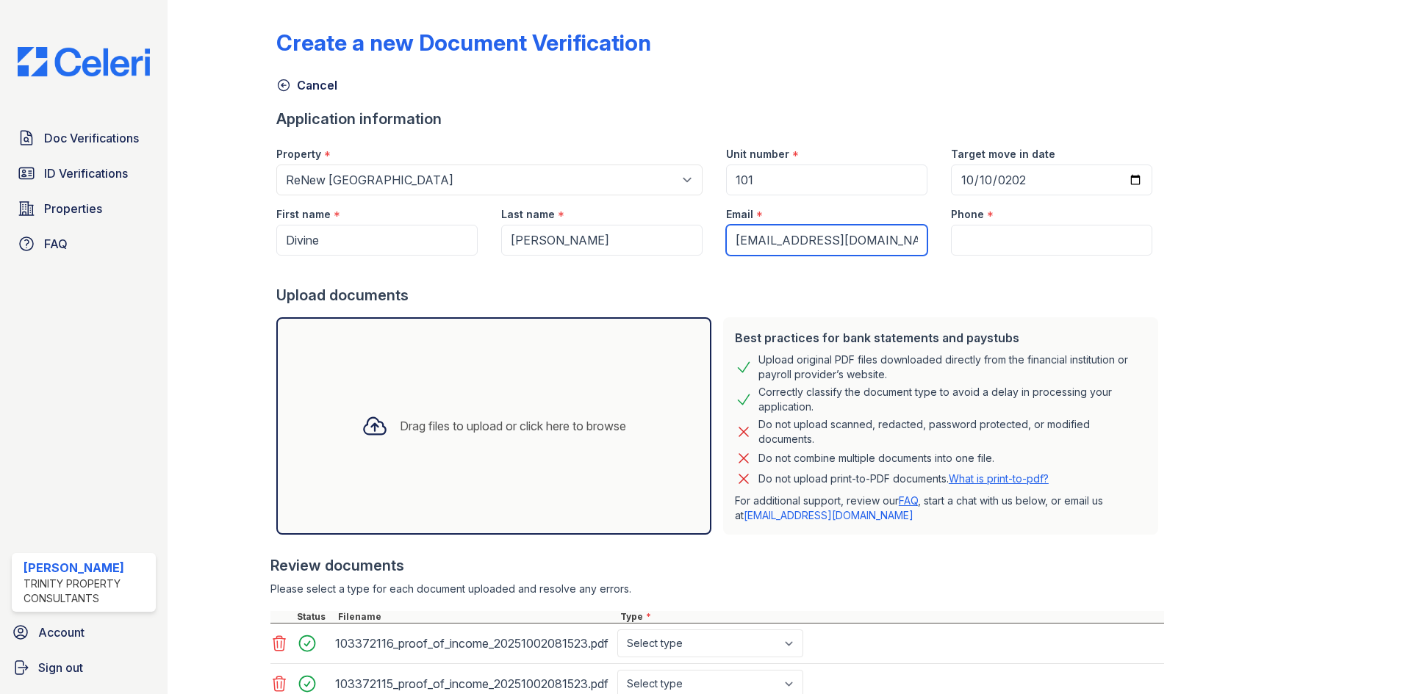
type input "[EMAIL_ADDRESS][DOMAIN_NAME]"
click at [993, 243] on input "Phone" at bounding box center [1051, 240] width 201 height 31
paste input "(845) 630-7035"
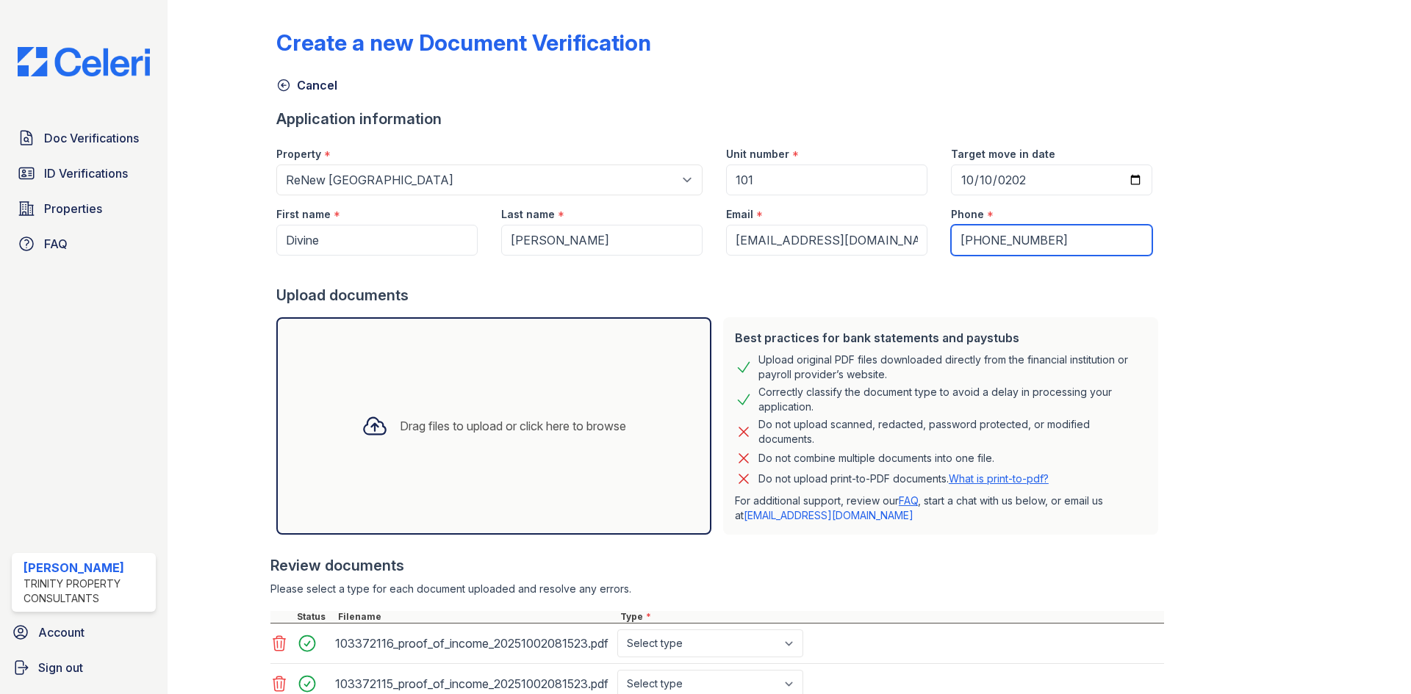
type input "(845) 630-7035"
drag, startPoint x: 927, startPoint y: 298, endPoint x: 915, endPoint y: 312, distance: 19.3
click at [918, 311] on form "Application information Property * Select a property ReNew at Polo Parkway ReNe…" at bounding box center [720, 474] width 888 height 730
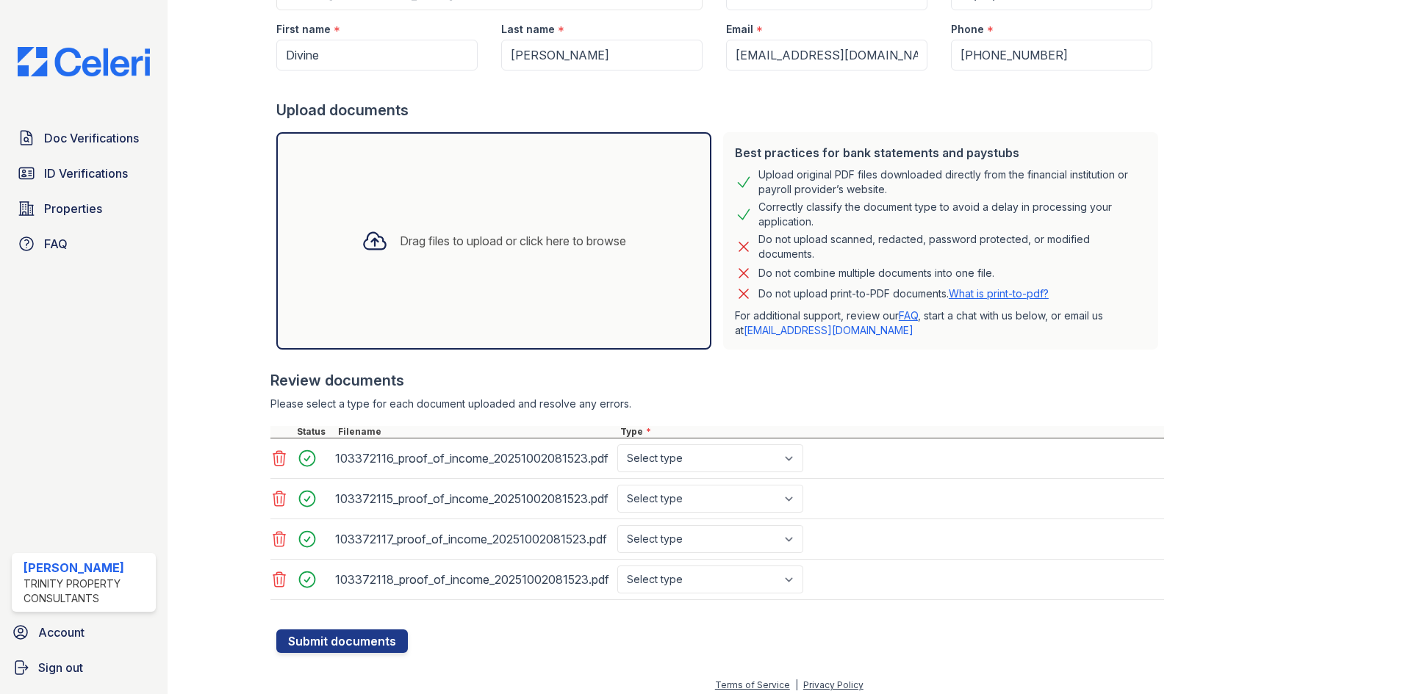
scroll to position [194, 0]
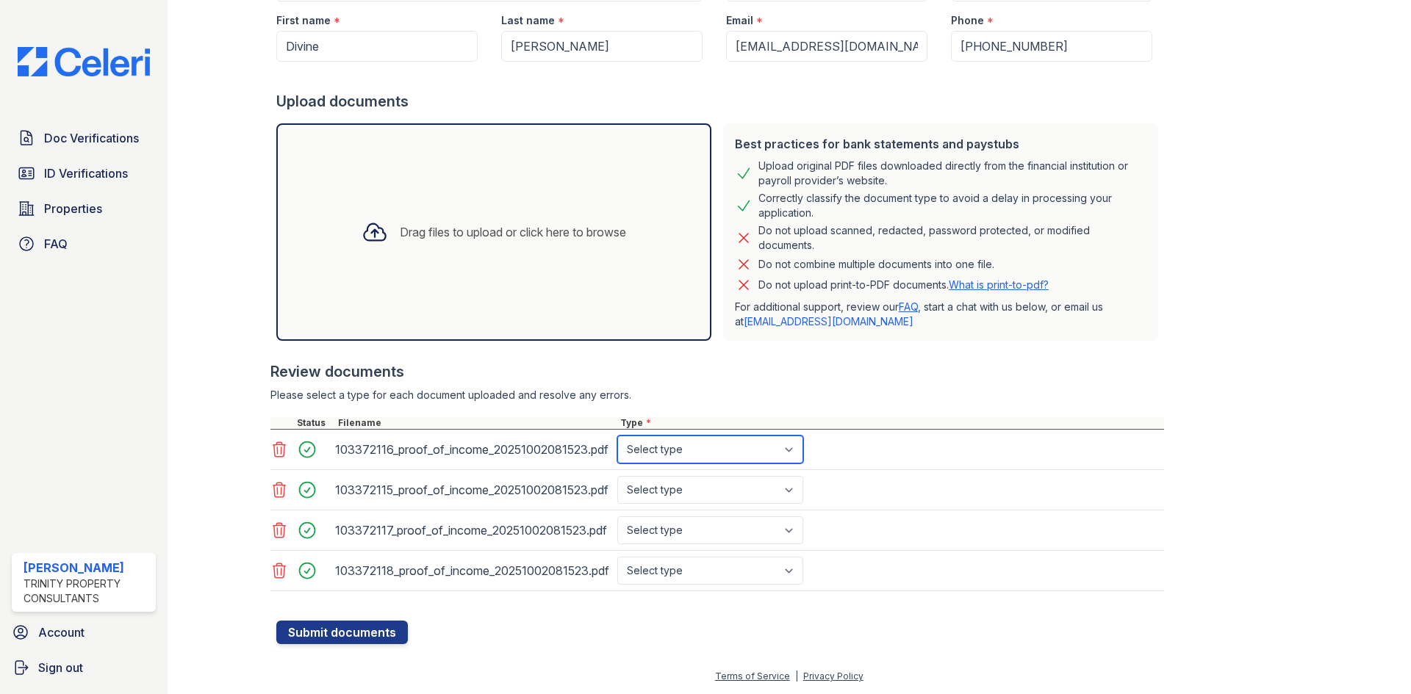
click at [667, 448] on select "Select type Paystub Bank Statement Offer Letter Tax Documents Benefit Award Let…" at bounding box center [710, 450] width 186 height 28
select select "paystub"
click at [617, 436] on select "Select type Paystub Bank Statement Offer Letter Tax Documents Benefit Award Let…" at bounding box center [710, 450] width 186 height 28
click at [670, 493] on select "Select type Paystub Bank Statement Offer Letter Tax Documents Benefit Award Let…" at bounding box center [710, 490] width 186 height 28
select select "paystub"
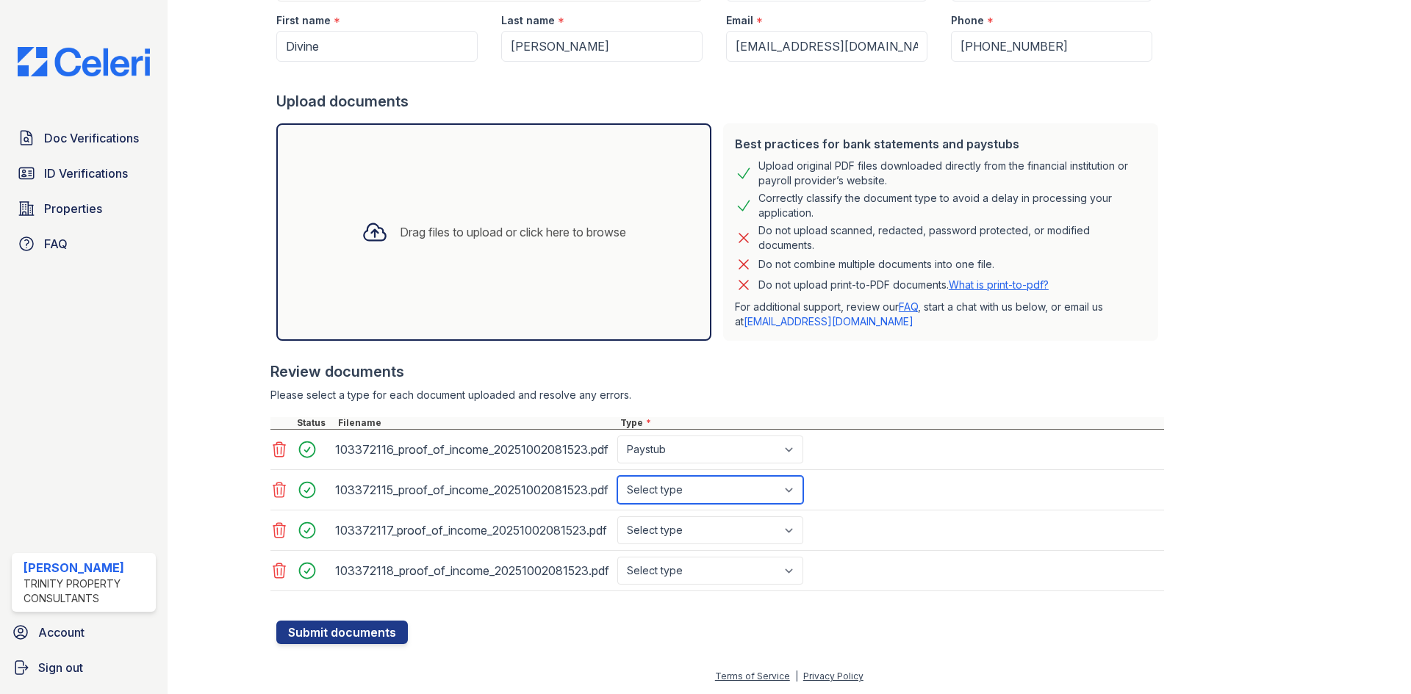
click at [617, 476] on select "Select type Paystub Bank Statement Offer Letter Tax Documents Benefit Award Let…" at bounding box center [710, 490] width 186 height 28
click at [662, 517] on select "Select type Paystub Bank Statement Offer Letter Tax Documents Benefit Award Let…" at bounding box center [710, 531] width 186 height 28
select select "paystub"
click at [617, 517] on select "Select type Paystub Bank Statement Offer Letter Tax Documents Benefit Award Let…" at bounding box center [710, 531] width 186 height 28
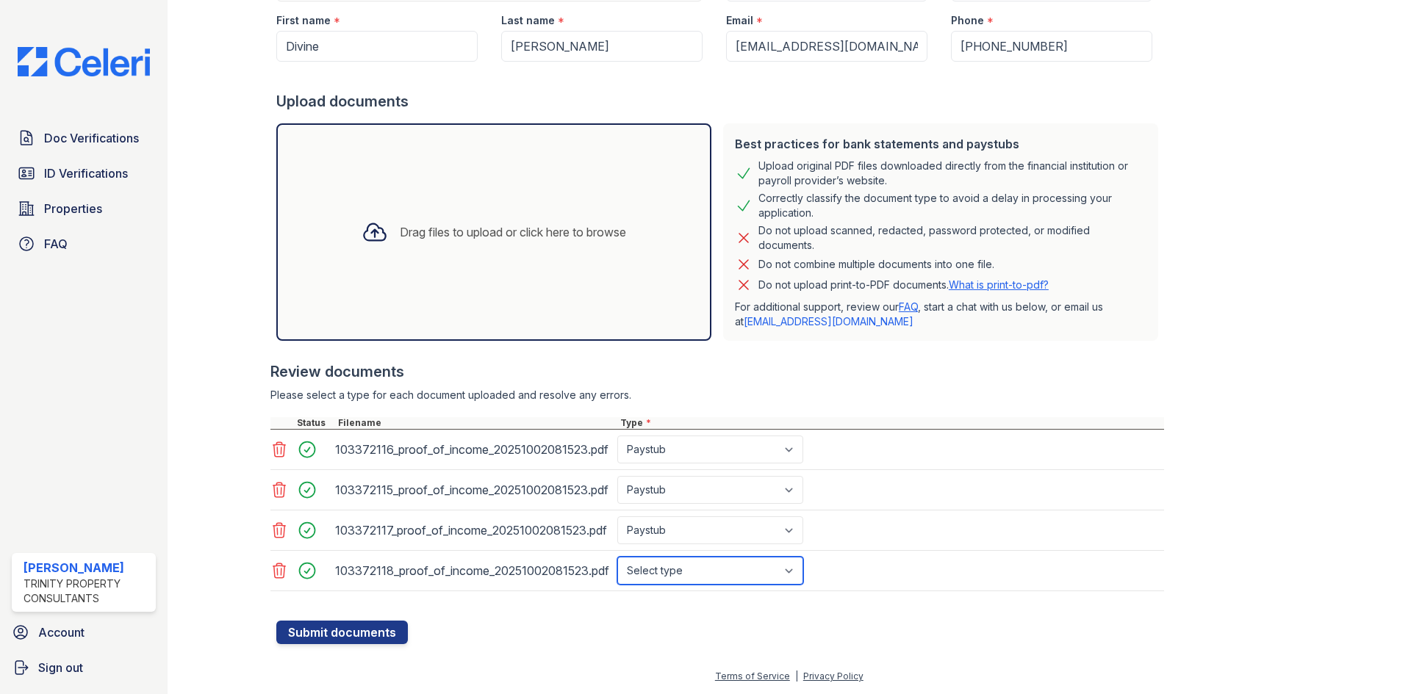
click at [661, 569] on select "Select type Paystub Bank Statement Offer Letter Tax Documents Benefit Award Let…" at bounding box center [710, 571] width 186 height 28
select select "paystub"
click at [617, 557] on select "Select type Paystub Bank Statement Offer Letter Tax Documents Benefit Award Let…" at bounding box center [710, 571] width 186 height 28
click at [916, 620] on div at bounding box center [720, 613] width 888 height 15
click at [356, 639] on button "Submit documents" at bounding box center [342, 633] width 132 height 24
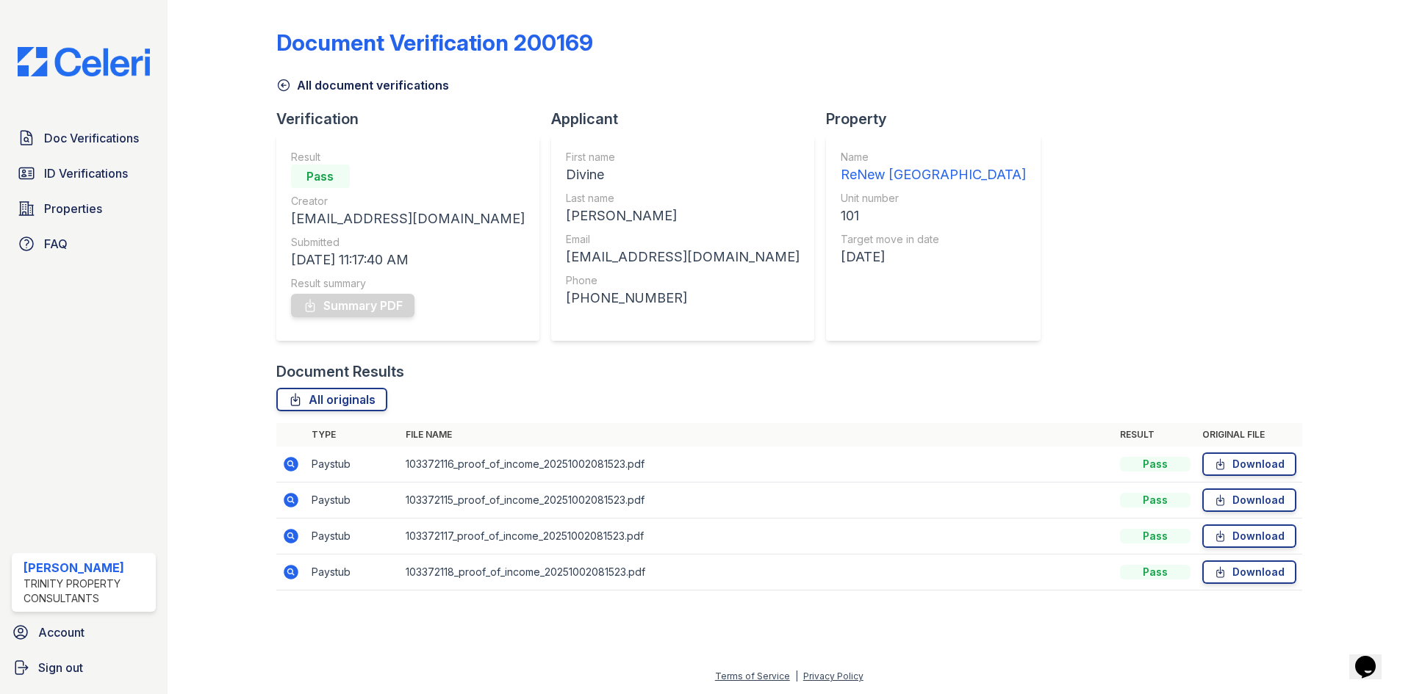
click at [276, 79] on icon at bounding box center [283, 85] width 15 height 15
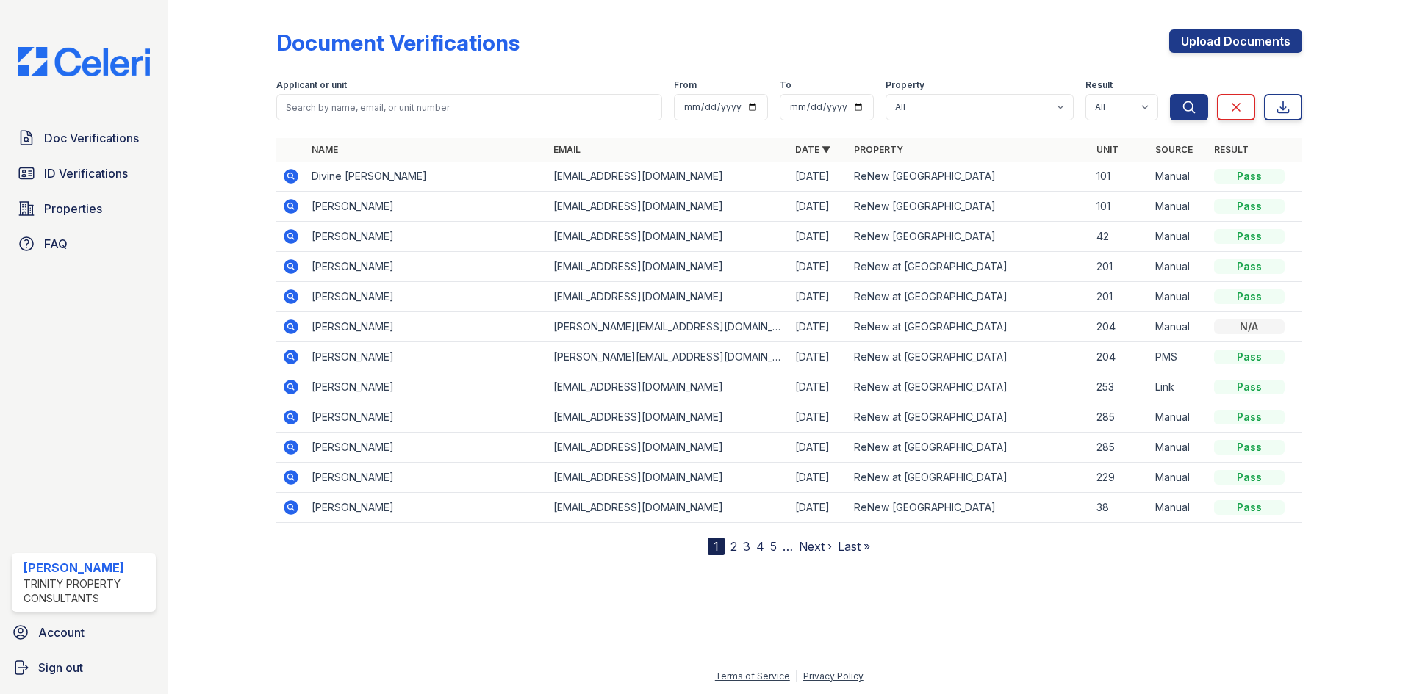
click at [286, 177] on icon at bounding box center [291, 176] width 15 height 15
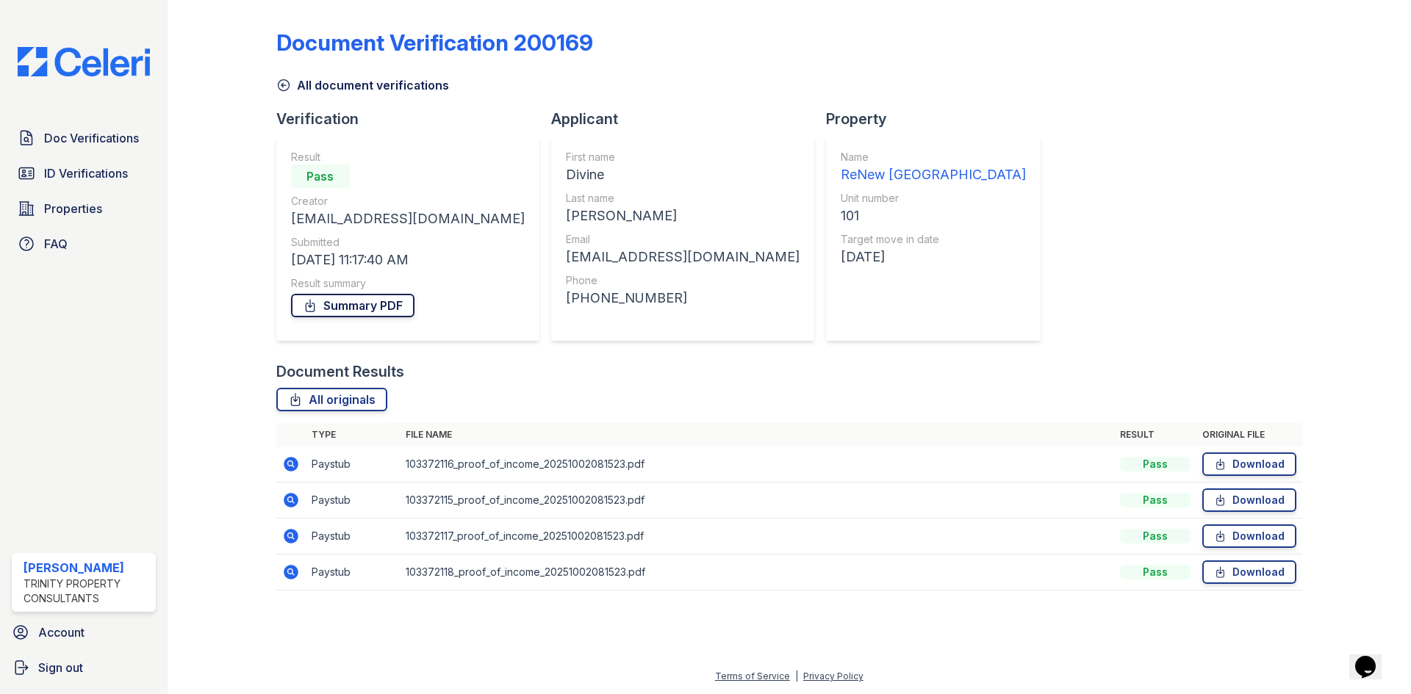
click at [303, 309] on icon at bounding box center [310, 305] width 15 height 15
click at [265, 223] on div at bounding box center [233, 306] width 85 height 600
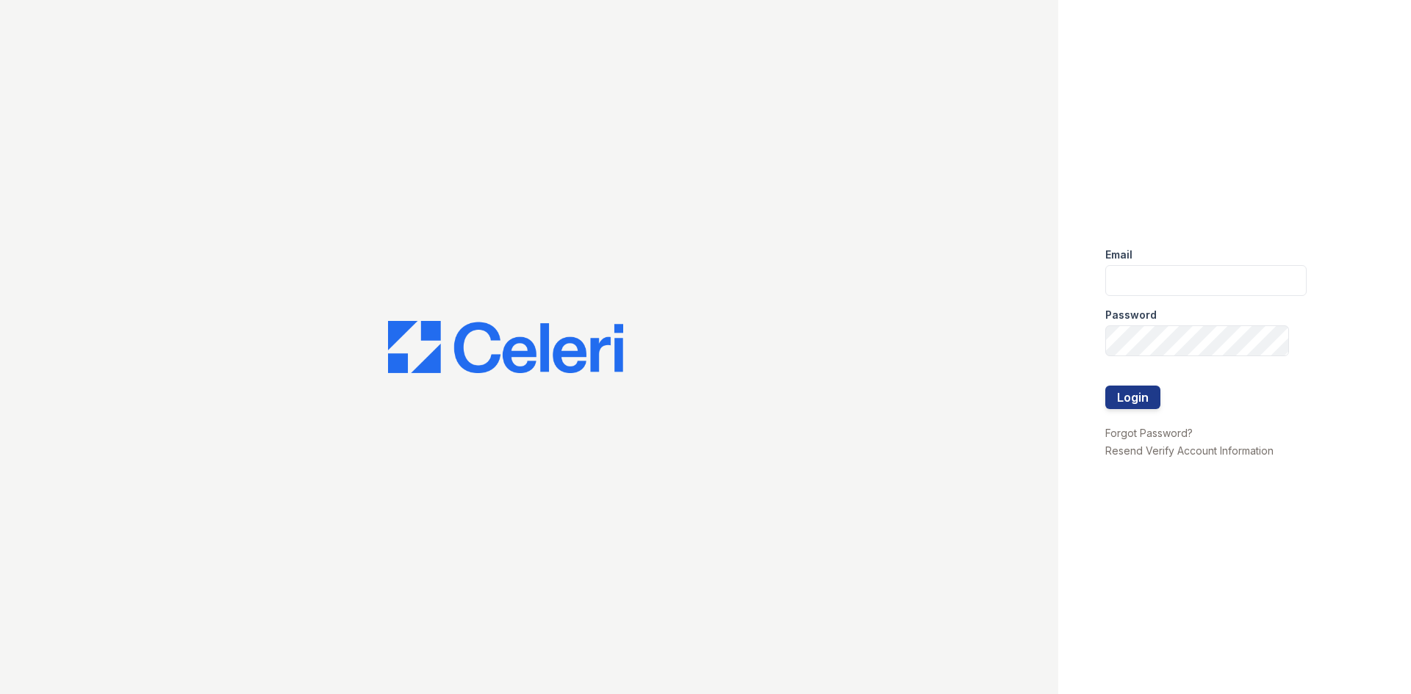
click at [1187, 297] on div "Password" at bounding box center [1205, 310] width 201 height 29
click at [1190, 287] on input "email" at bounding box center [1205, 280] width 201 height 31
type input "[EMAIL_ADDRESS][DOMAIN_NAME]"
click at [1105, 386] on button "Login" at bounding box center [1132, 398] width 55 height 24
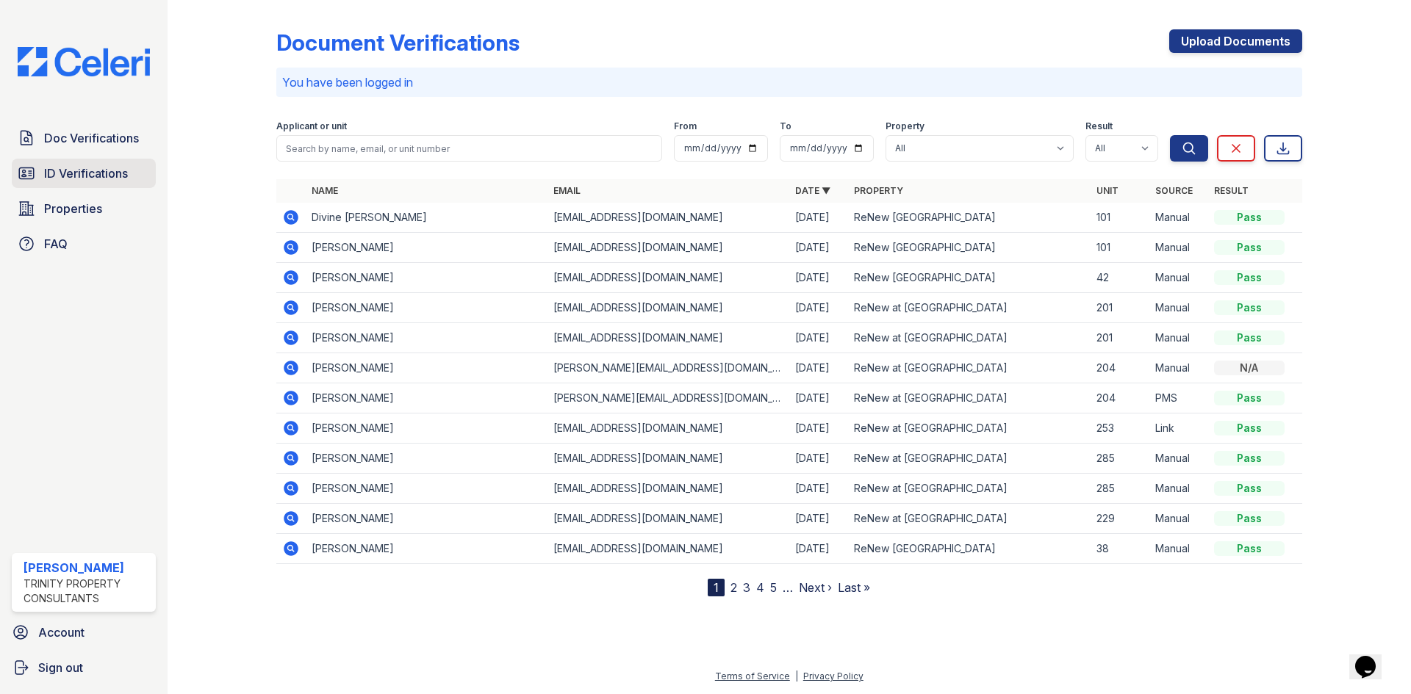
click at [91, 179] on span "ID Verifications" at bounding box center [86, 174] width 84 height 18
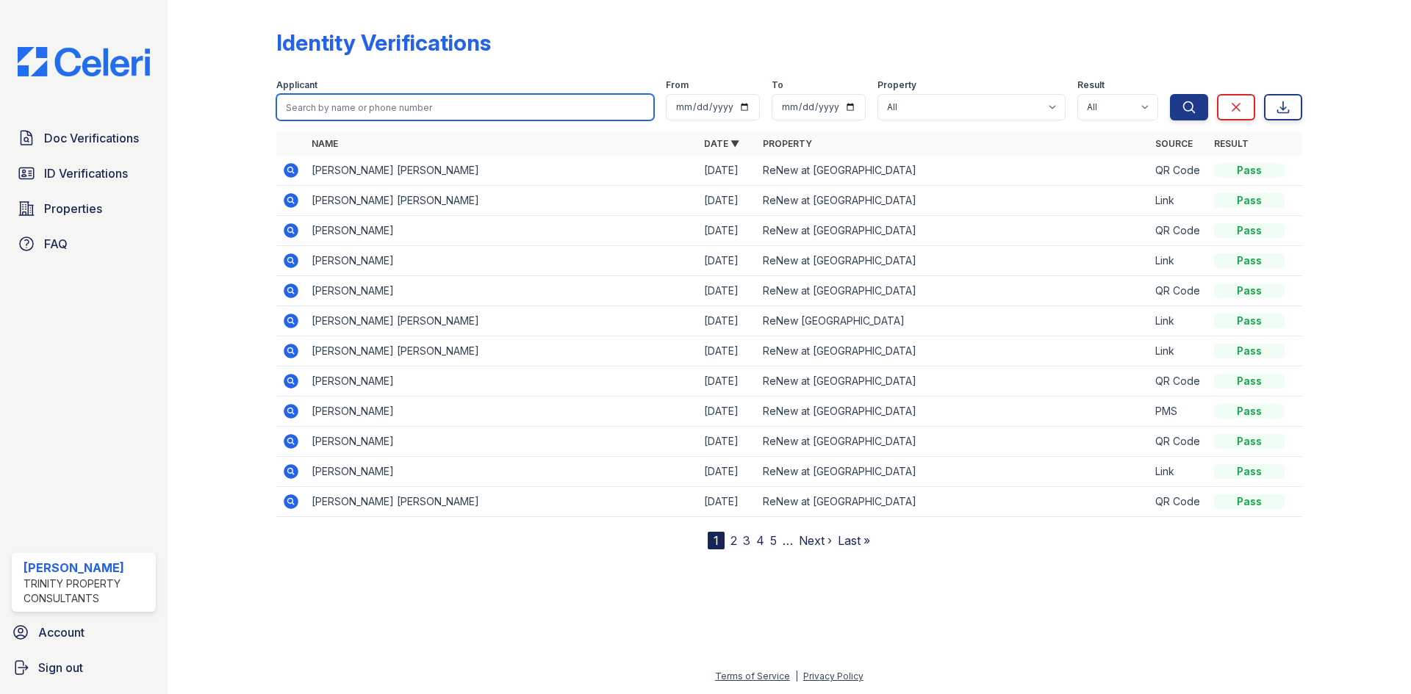
click at [331, 106] on input "search" at bounding box center [465, 107] width 378 height 26
type input "[PERSON_NAME]"
click at [1170, 94] on button "Search" at bounding box center [1189, 107] width 38 height 26
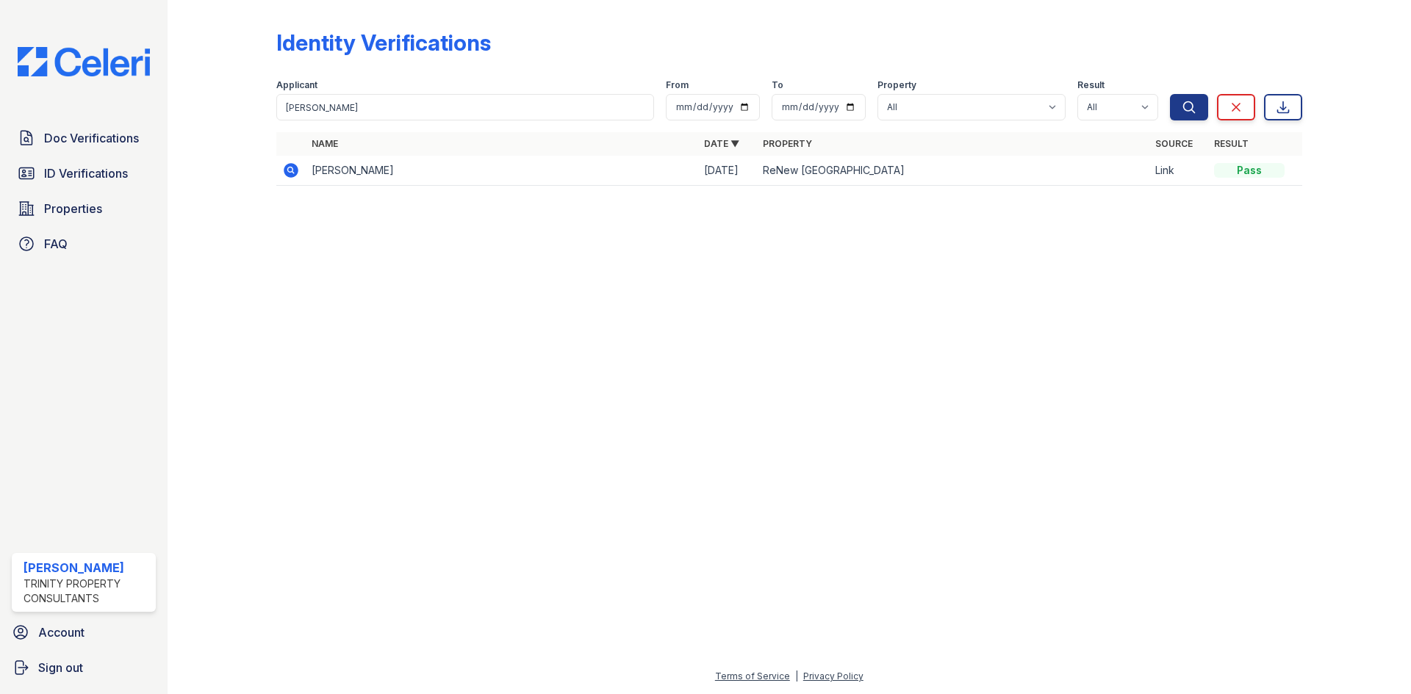
click at [289, 170] on icon at bounding box center [290, 170] width 4 height 4
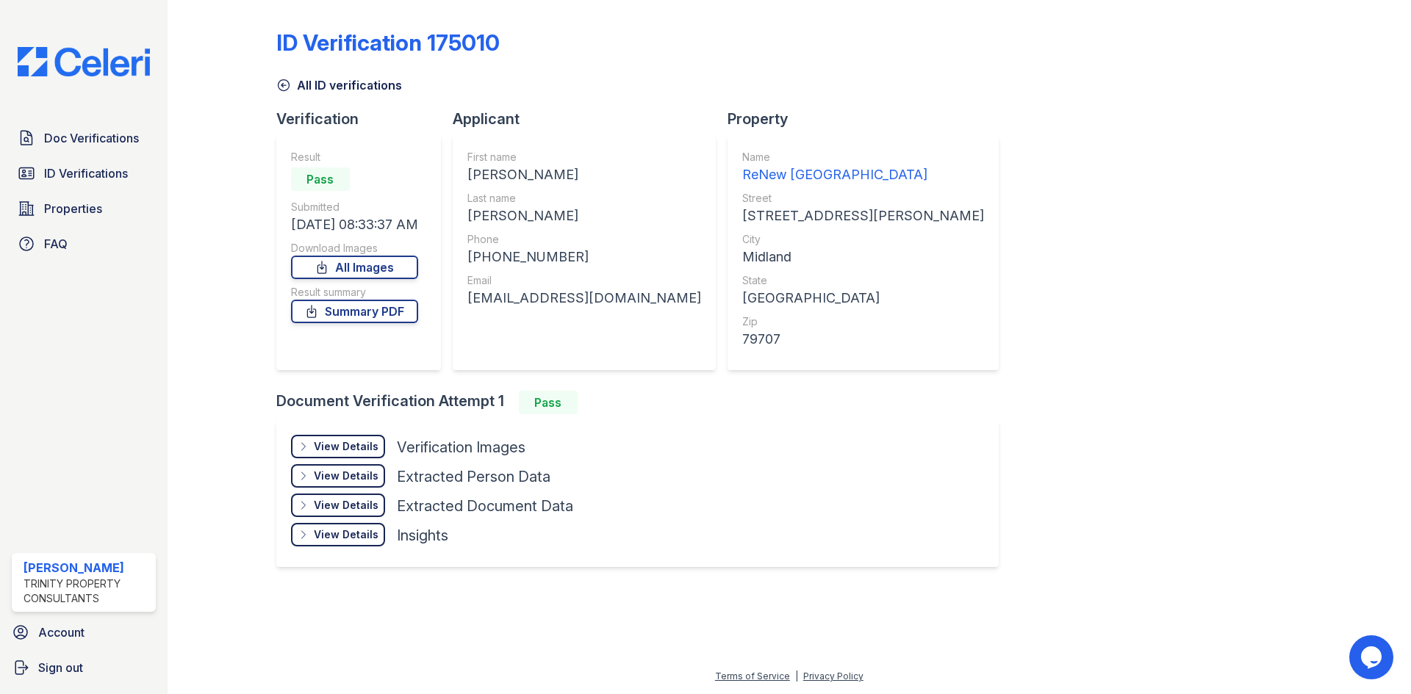
click at [374, 325] on div "Result Pass Submitted [DATE] 08:33:37 AM Download Images All Images Result summ…" at bounding box center [354, 253] width 127 height 206
click at [376, 319] on link "Summary PDF" at bounding box center [354, 312] width 127 height 24
click at [357, 456] on div "View Details Details" at bounding box center [338, 447] width 94 height 24
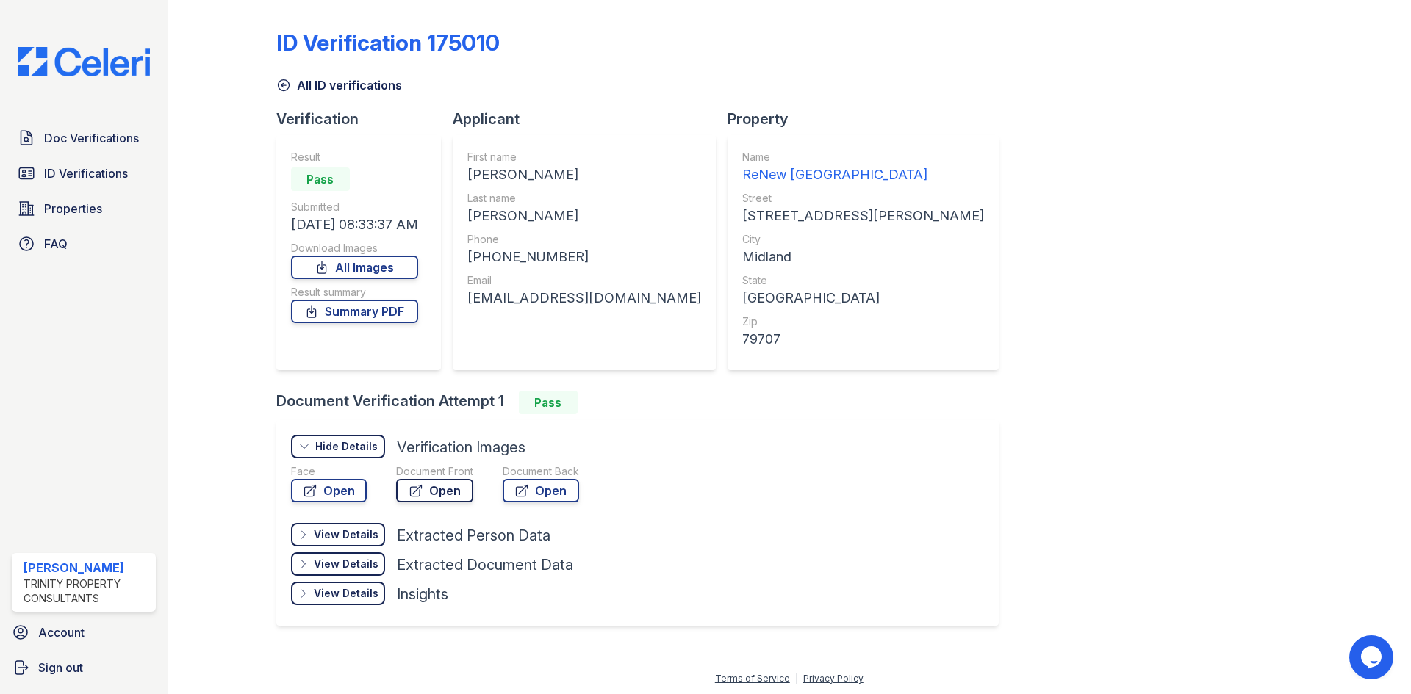
click at [417, 489] on icon at bounding box center [415, 491] width 11 height 11
click at [301, 83] on link "All ID verifications" at bounding box center [339, 85] width 126 height 18
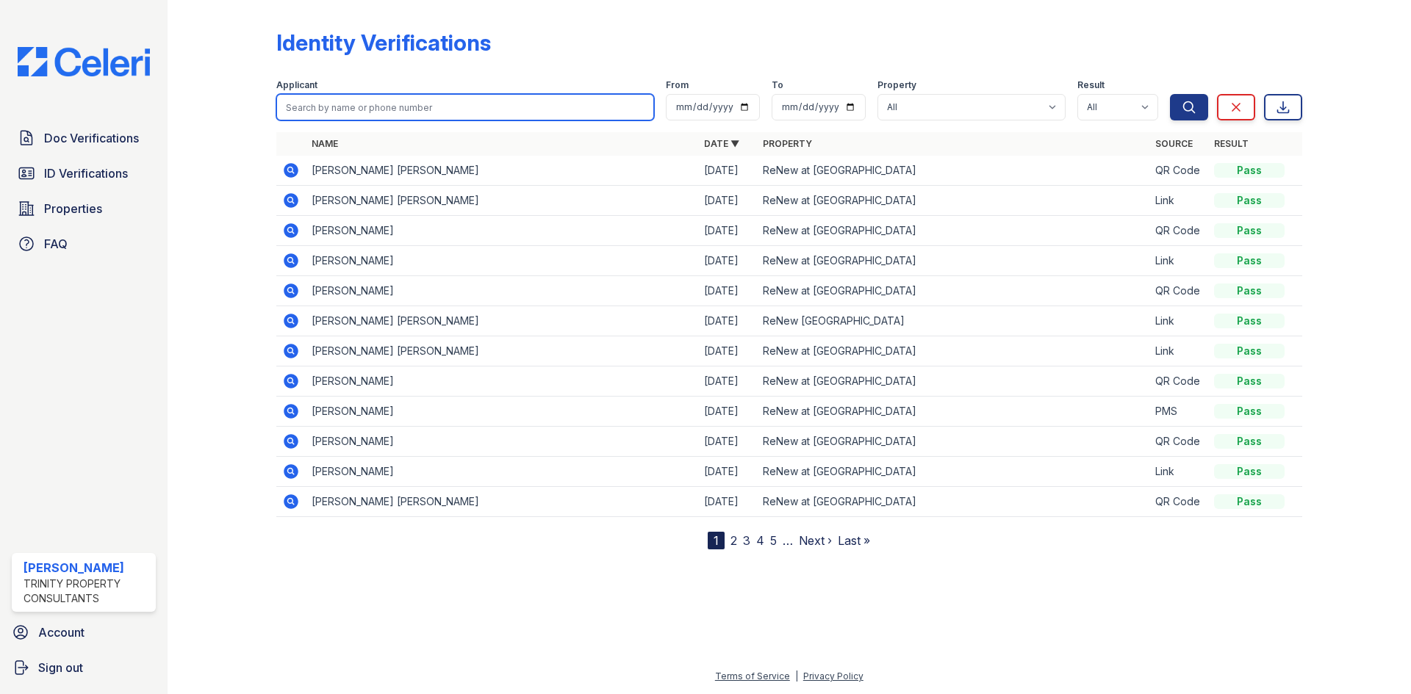
click at [370, 98] on input "search" at bounding box center [465, 107] width 378 height 26
type input "Divine"
click at [1170, 94] on button "Search" at bounding box center [1189, 107] width 38 height 26
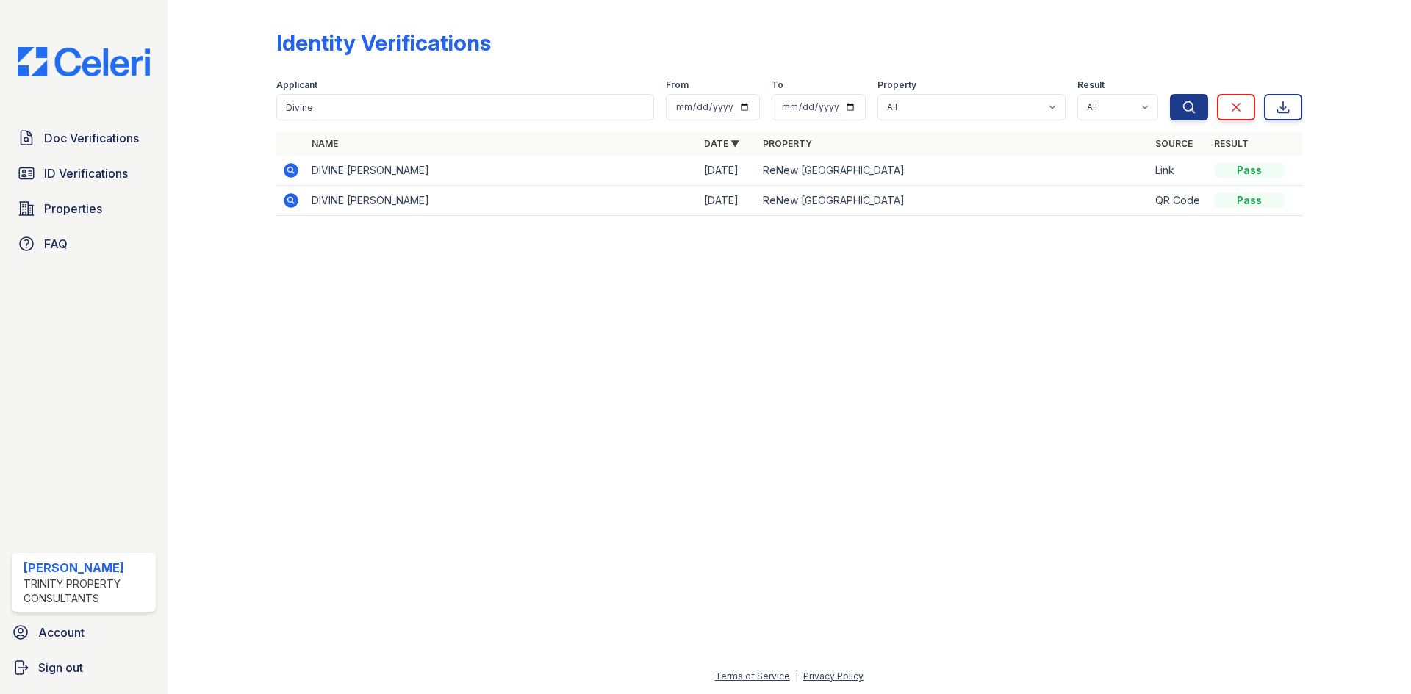
click at [287, 172] on icon at bounding box center [291, 170] width 15 height 15
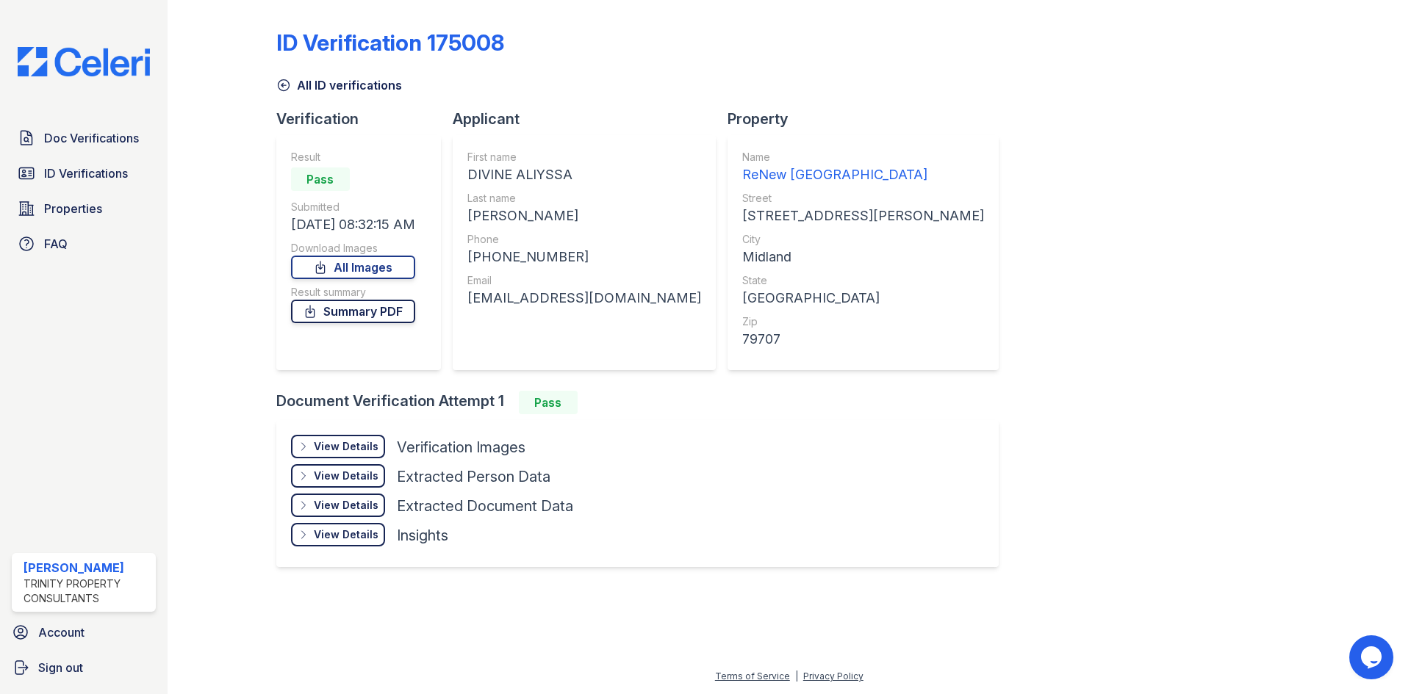
click at [358, 319] on link "Summary PDF" at bounding box center [353, 312] width 124 height 24
click at [358, 456] on div "View Details Details" at bounding box center [338, 447] width 94 height 24
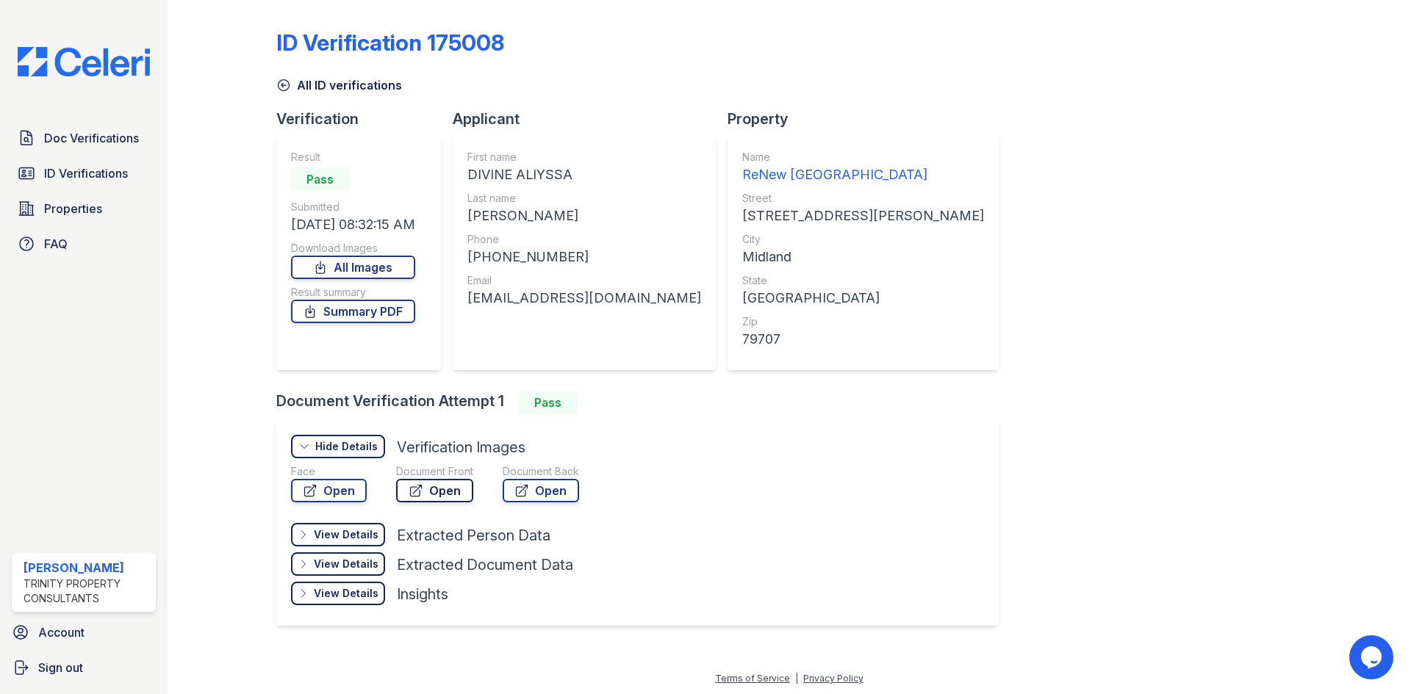
click at [448, 497] on link "Open" at bounding box center [434, 491] width 77 height 24
